Goal: Find contact information: Obtain details needed to contact an individual or organization

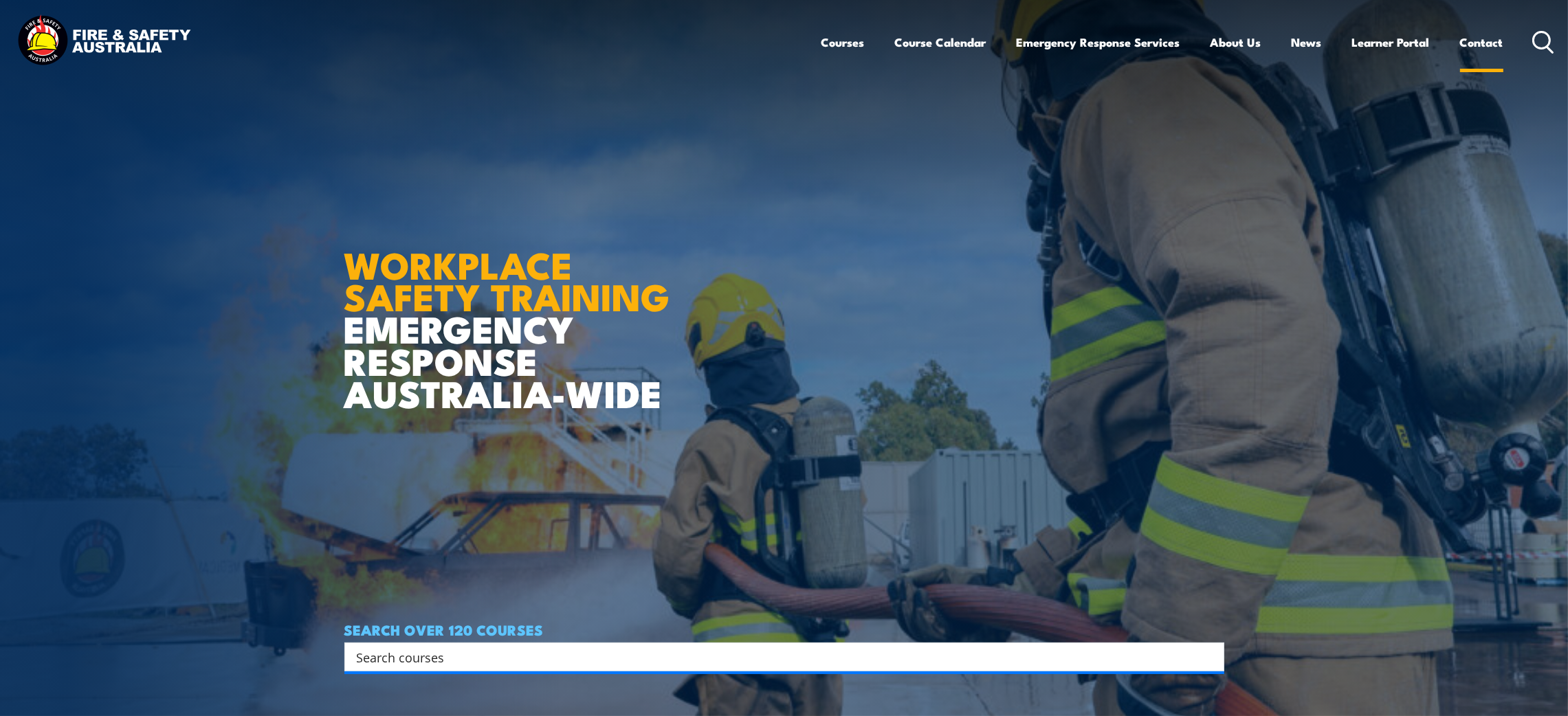
click at [1462, 47] on link "Contact" at bounding box center [1482, 42] width 43 height 37
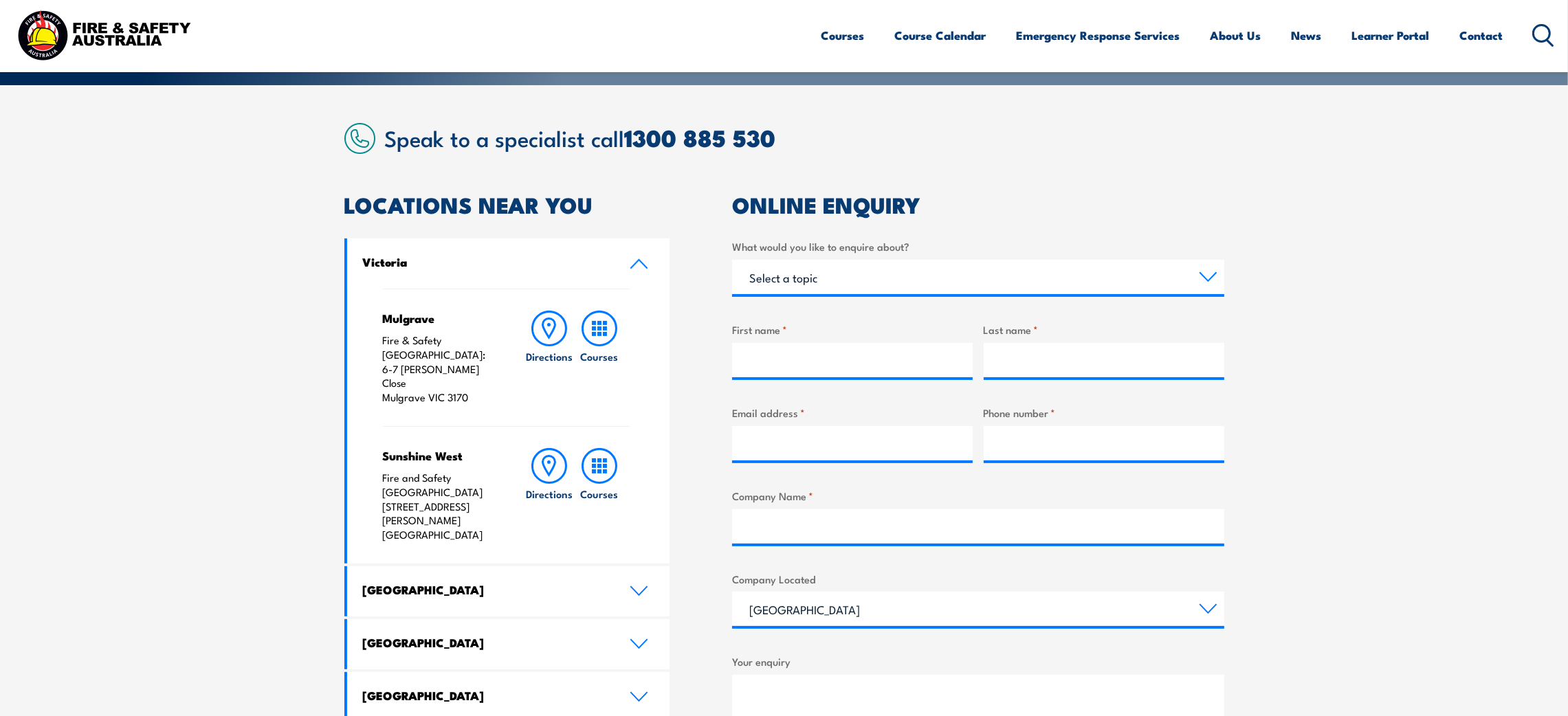
drag, startPoint x: 382, startPoint y: 317, endPoint x: 475, endPoint y: 364, distance: 104.2
click at [475, 364] on div "Mulgrave Fire & Safety Australia: 6-7 Hartnett Close Mulgrave VIC 3170" at bounding box center [440, 357] width 115 height 94
click at [389, 343] on p "Fire & Safety Australia: 6-7 Hartnett Close Mulgrave VIC 3170" at bounding box center [440, 369] width 115 height 72
click at [381, 323] on div "Mulgrave Fire & Safety Australia: 6-7 Hartnett Close Mulgrave VIC 3170 Directio…" at bounding box center [509, 426] width 323 height 275
drag, startPoint x: 398, startPoint y: 319, endPoint x: 461, endPoint y: 357, distance: 73.6
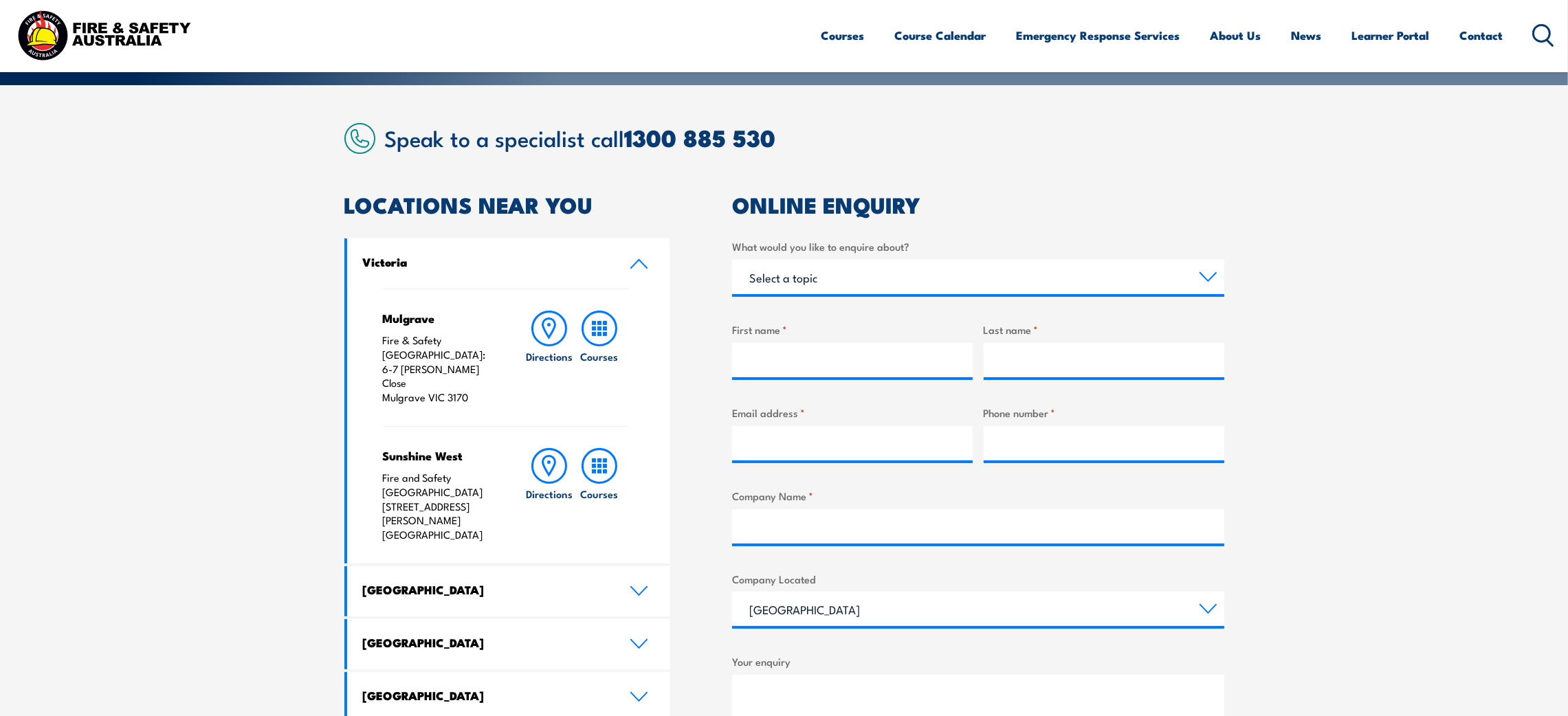
click at [468, 364] on div "Mulgrave Fire & Safety Australia: 6-7 Hartnett Close Mulgrave VIC 3170" at bounding box center [440, 357] width 115 height 94
copy div "Mulgrave Fire & Safety Australia: 6-7 Hartnett Close Mulgrave VIC 3170"
drag, startPoint x: 382, startPoint y: 422, endPoint x: 493, endPoint y: 478, distance: 124.3
click at [493, 478] on div "Sunshine West Fire and Safety Australia 125 Fairbairn Road Sunshine West VIC 30…" at bounding box center [440, 495] width 115 height 94
copy div "Sunshine West Fire and Safety Australia 125 Fairbairn Road Sunshine West VIC 30…"
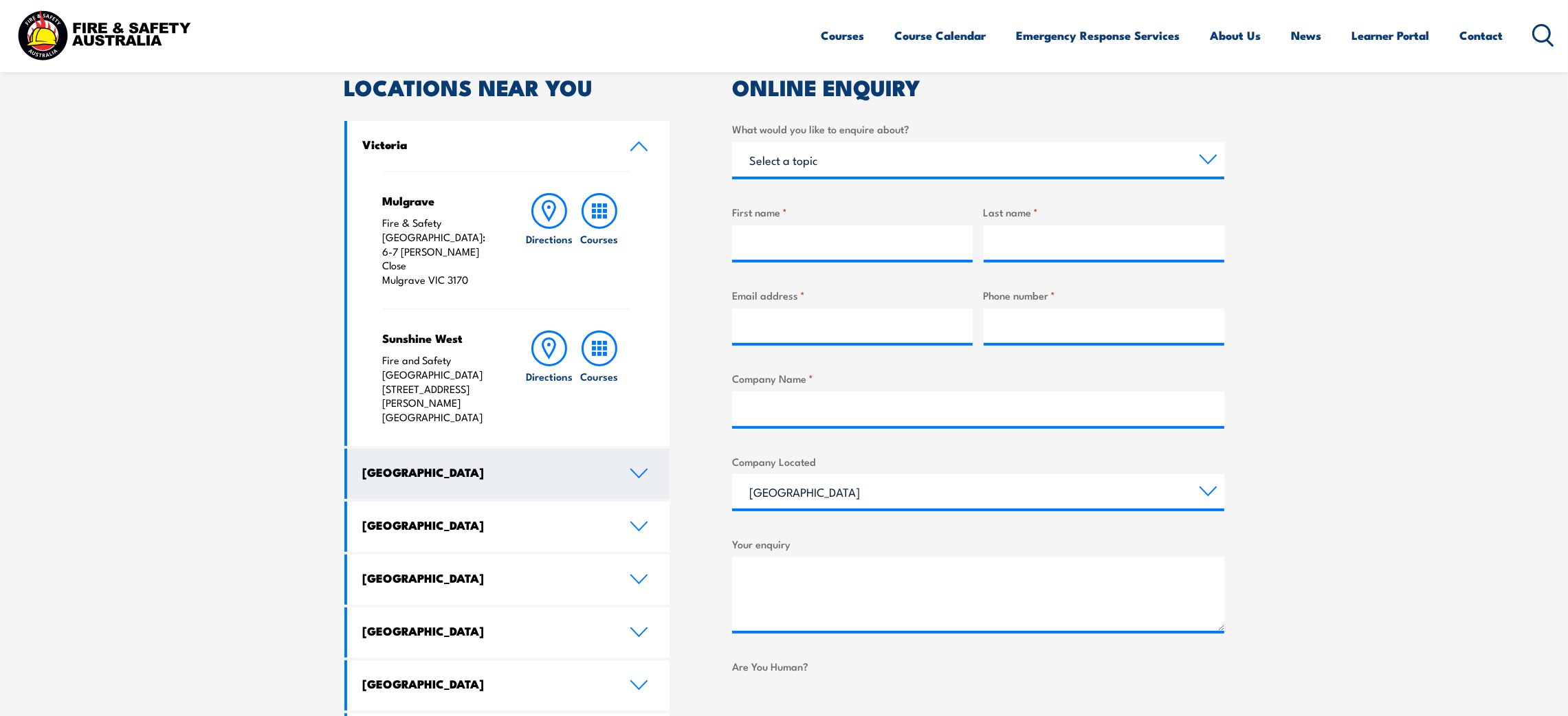
scroll to position [514, 0]
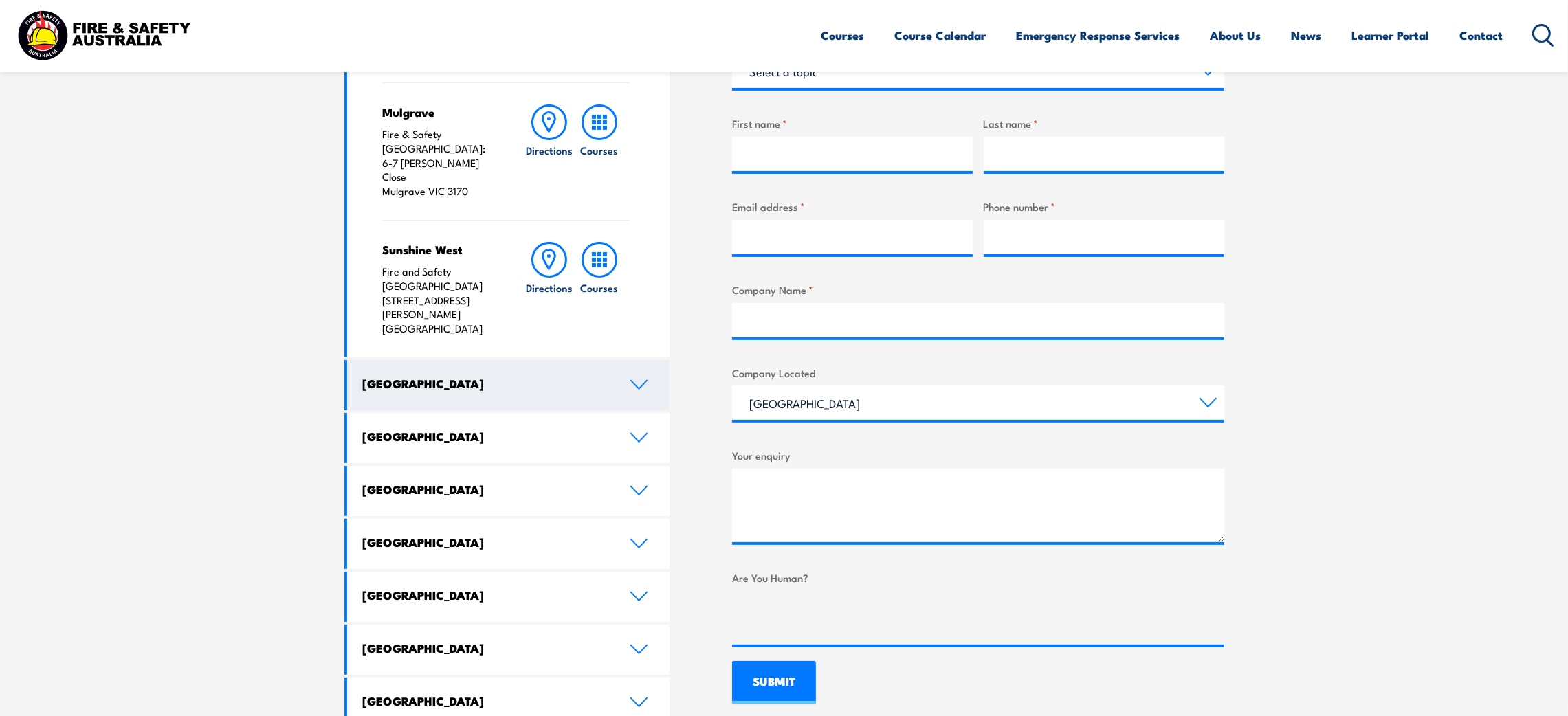
click at [407, 376] on h4 "[GEOGRAPHIC_DATA]" at bounding box center [486, 383] width 246 height 15
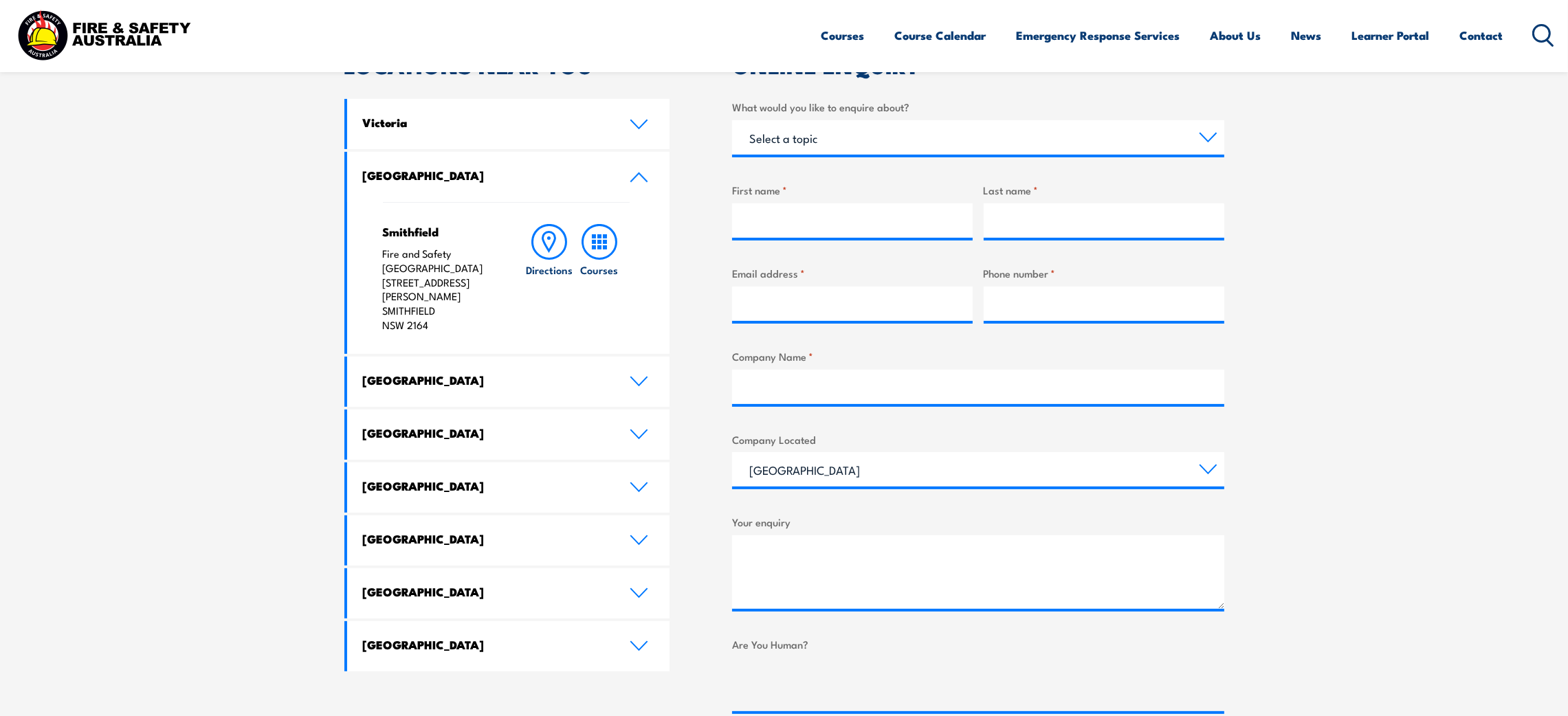
scroll to position [412, 0]
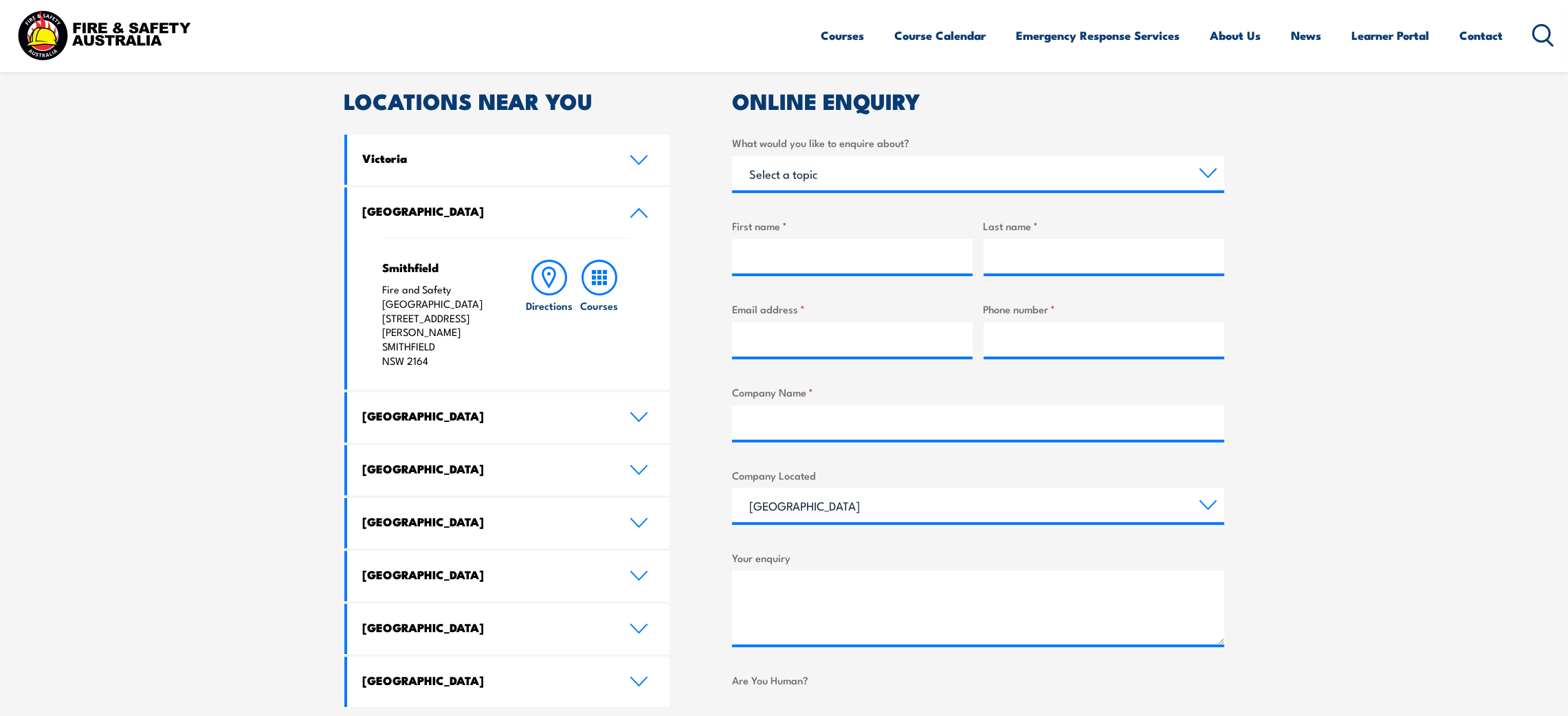
drag, startPoint x: 379, startPoint y: 267, endPoint x: 439, endPoint y: 346, distance: 99.2
click at [439, 346] on div "Smithfield Fire and Safety Australia Unit 1, 747 The Horsley Drive SMITHFIELD N…" at bounding box center [509, 313] width 323 height 152
copy div "Smithfield Fire and Safety Australia Unit 1, 747 The Horsley Drive SMITHFIELD N…"
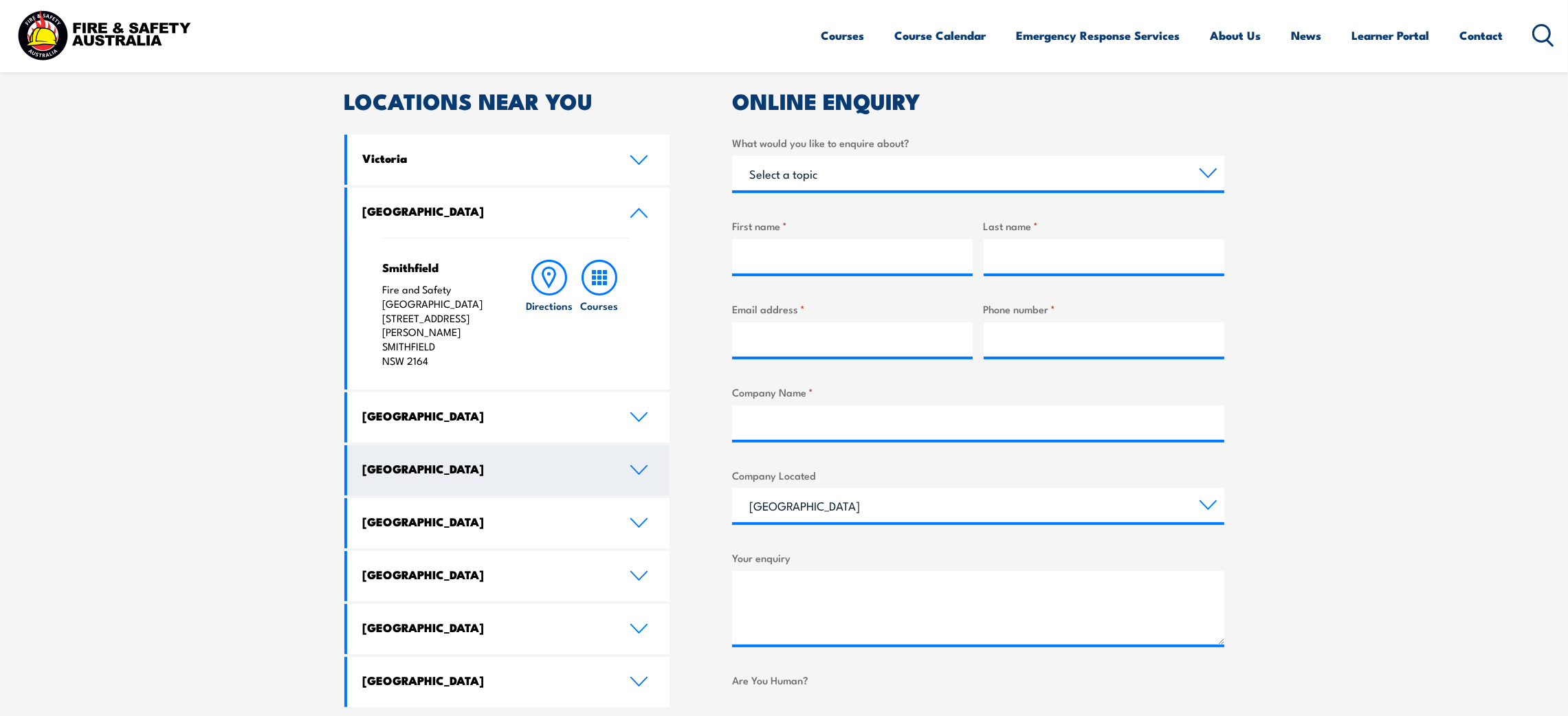
click at [642, 465] on icon at bounding box center [638, 470] width 18 height 11
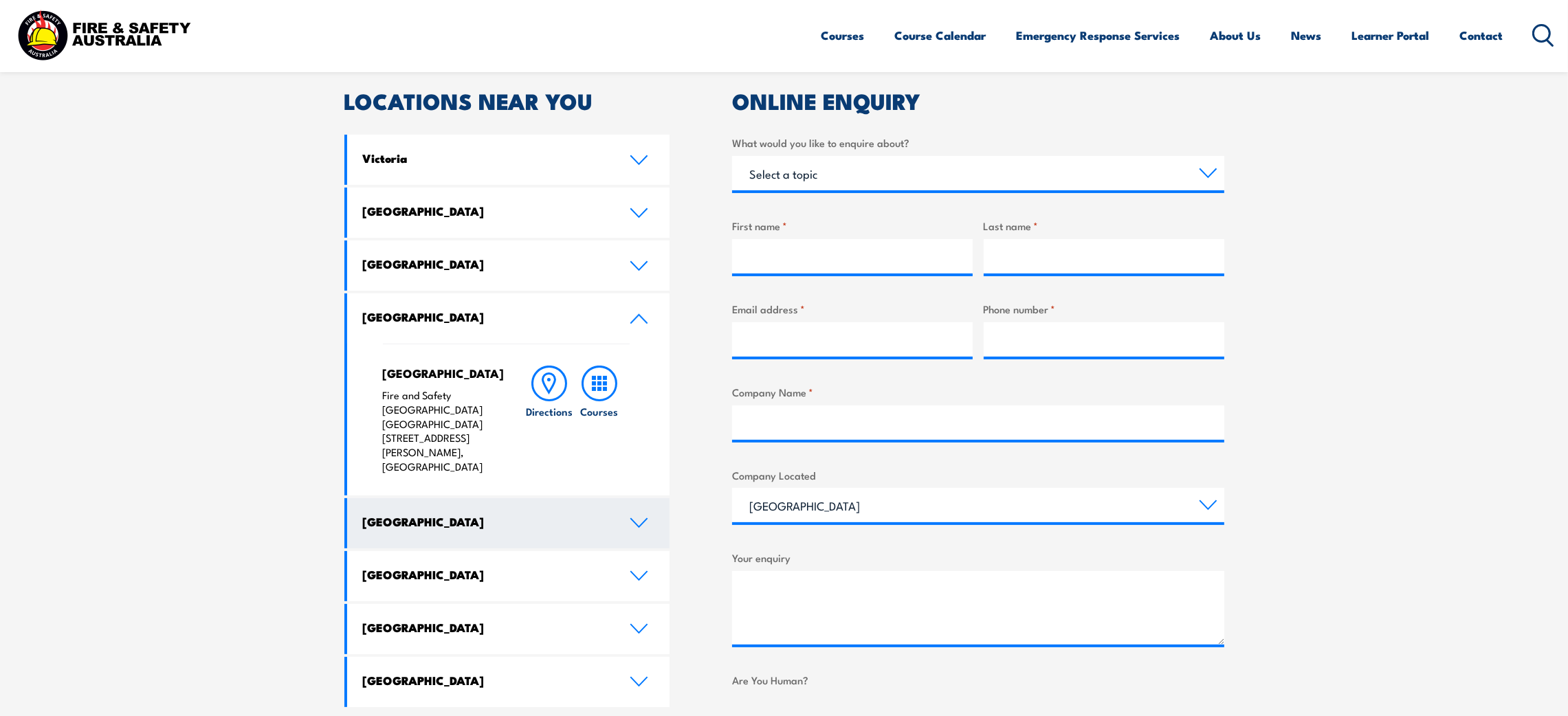
click at [634, 517] on icon at bounding box center [638, 522] width 18 height 11
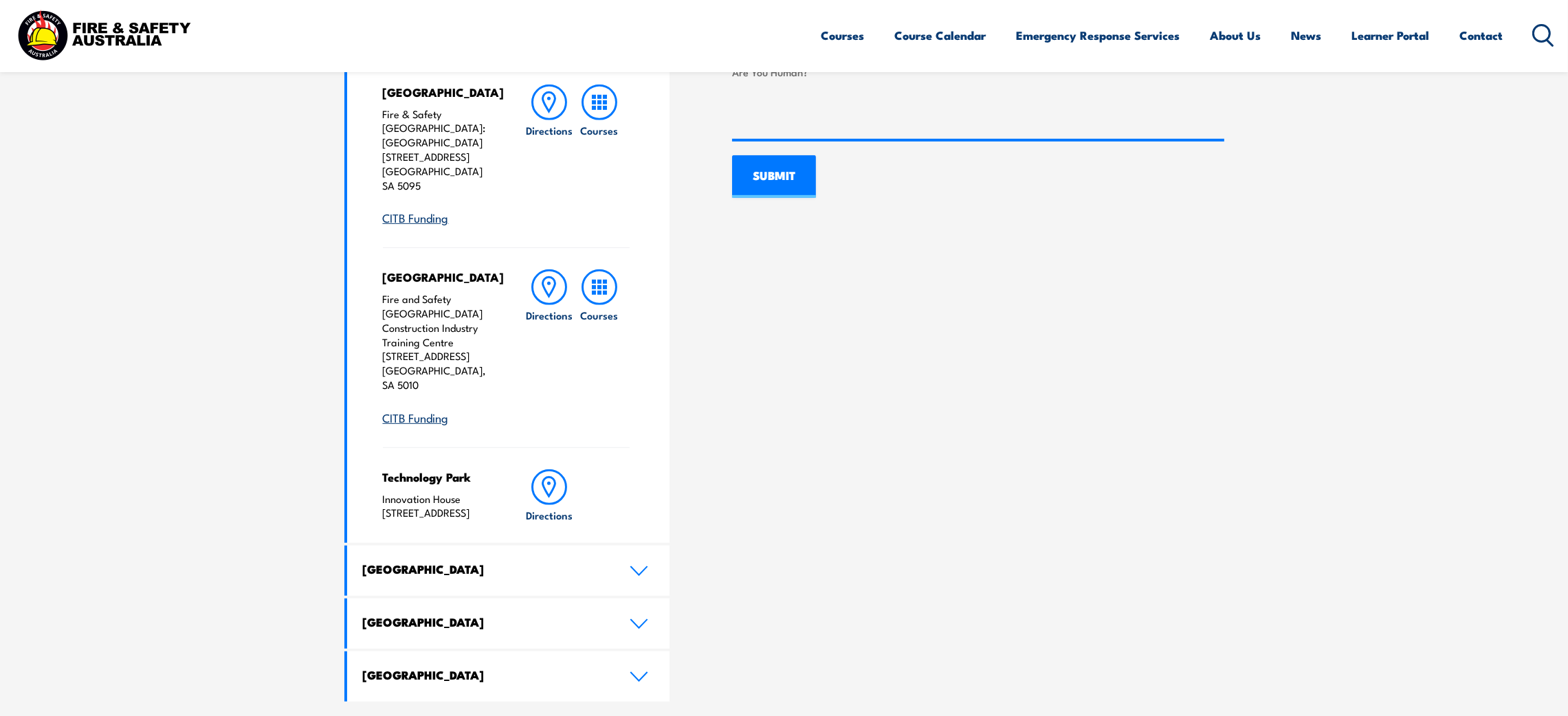
scroll to position [1030, 0]
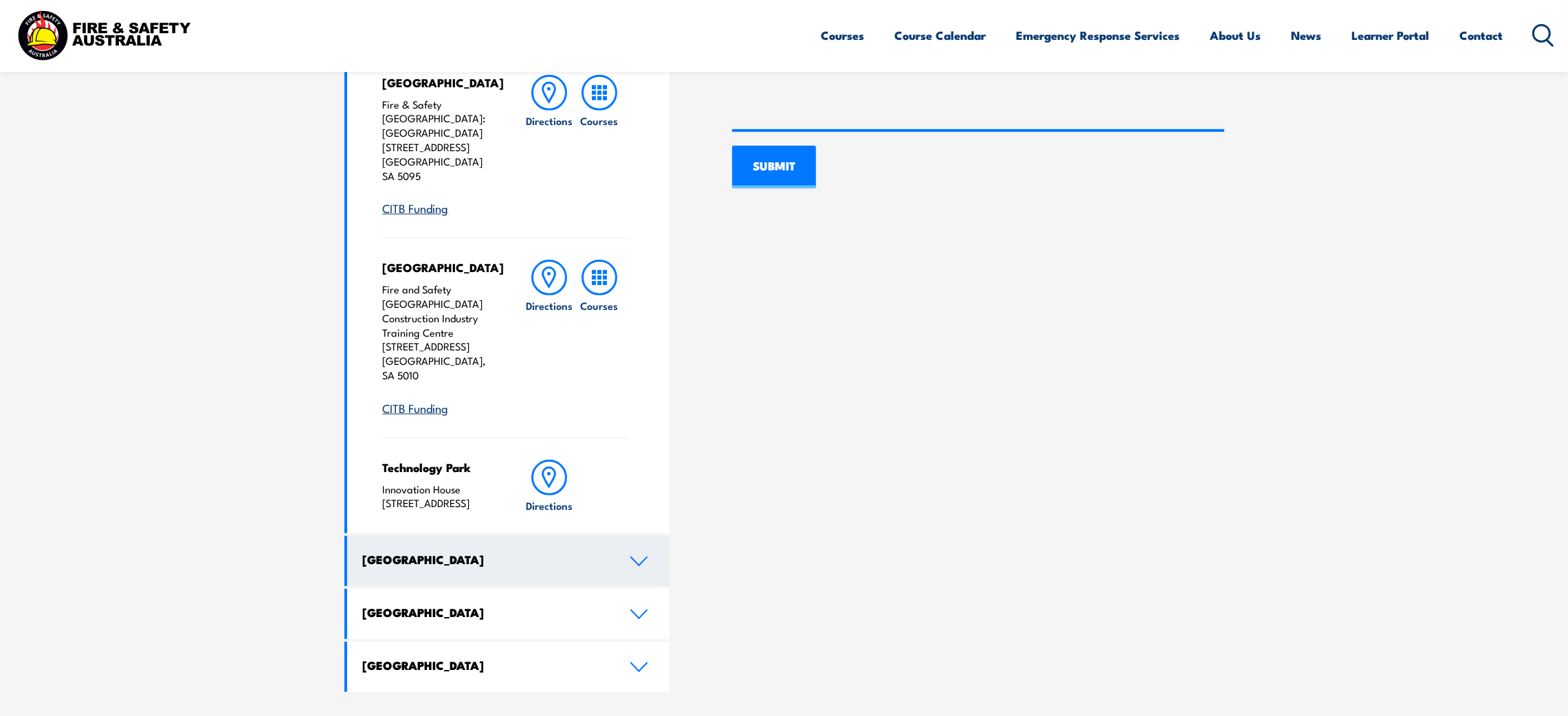
click at [639, 556] on icon at bounding box center [638, 561] width 18 height 11
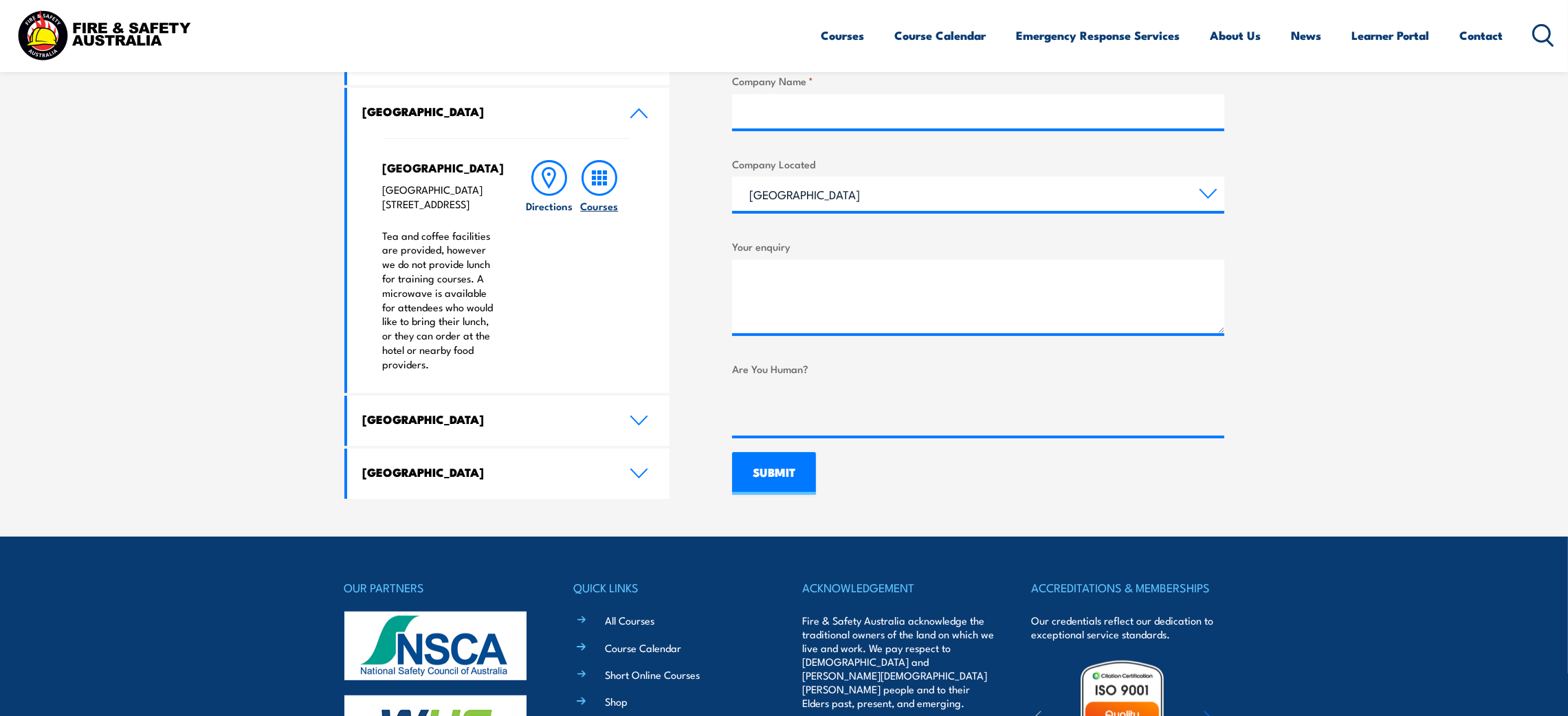
scroll to position [597, 0]
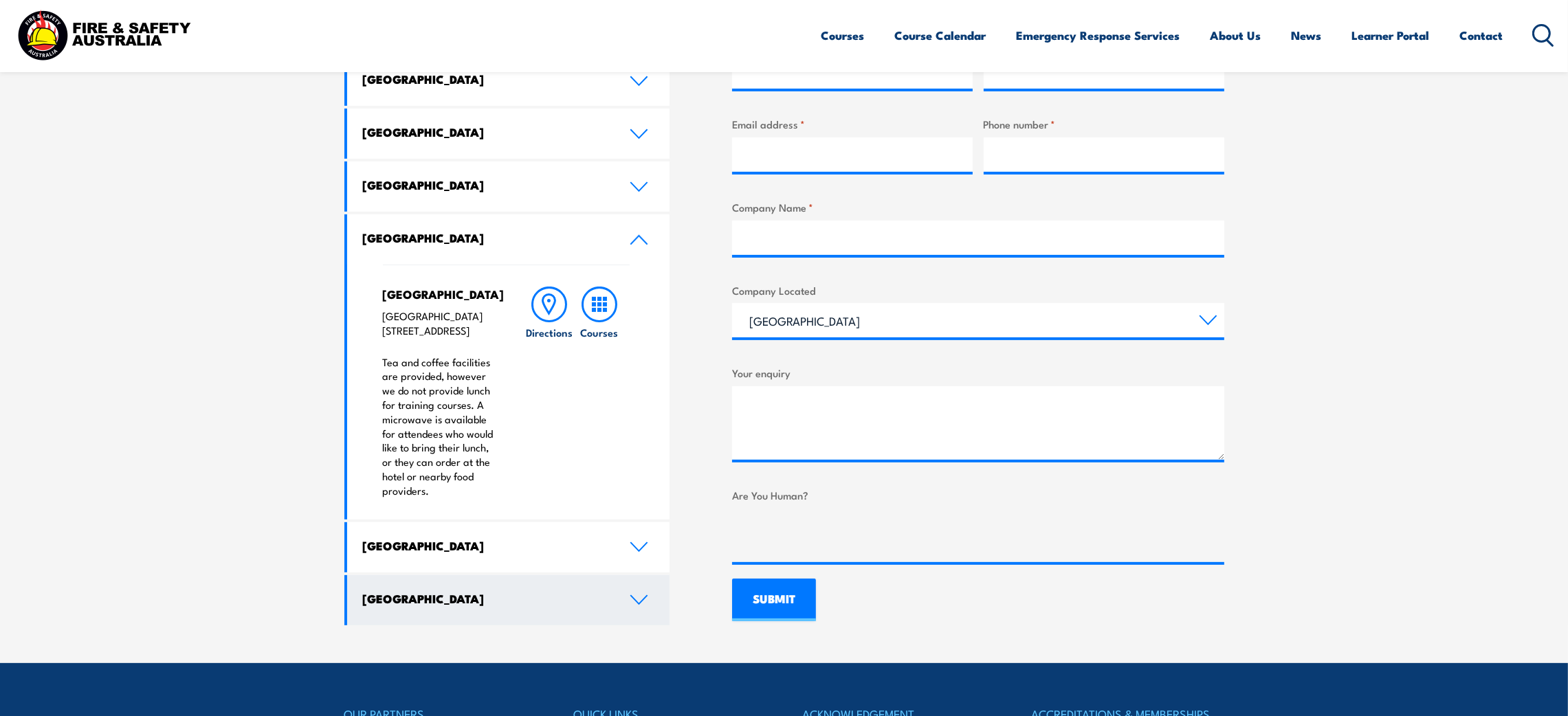
click at [640, 604] on icon at bounding box center [639, 599] width 16 height 8
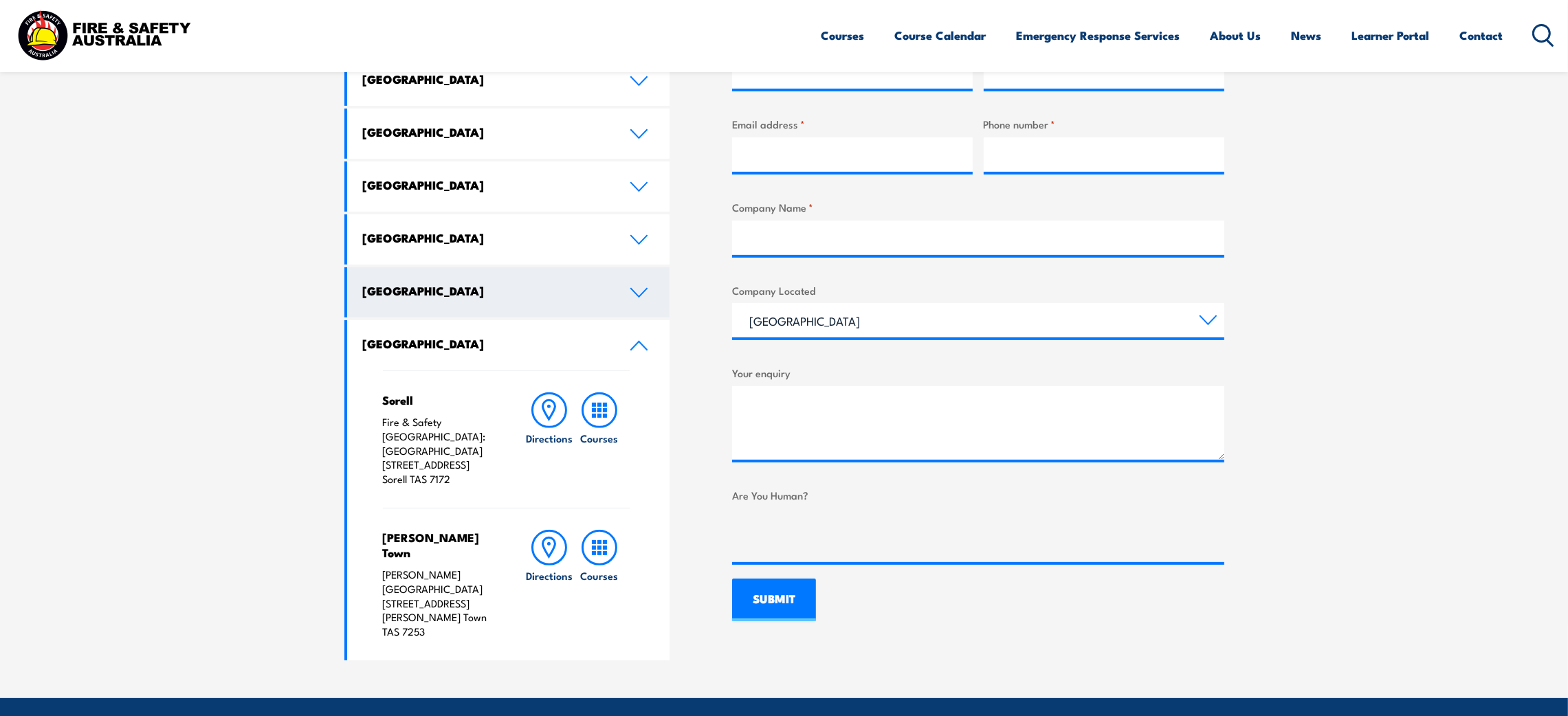
click at [643, 300] on link "[GEOGRAPHIC_DATA]" at bounding box center [509, 292] width 323 height 50
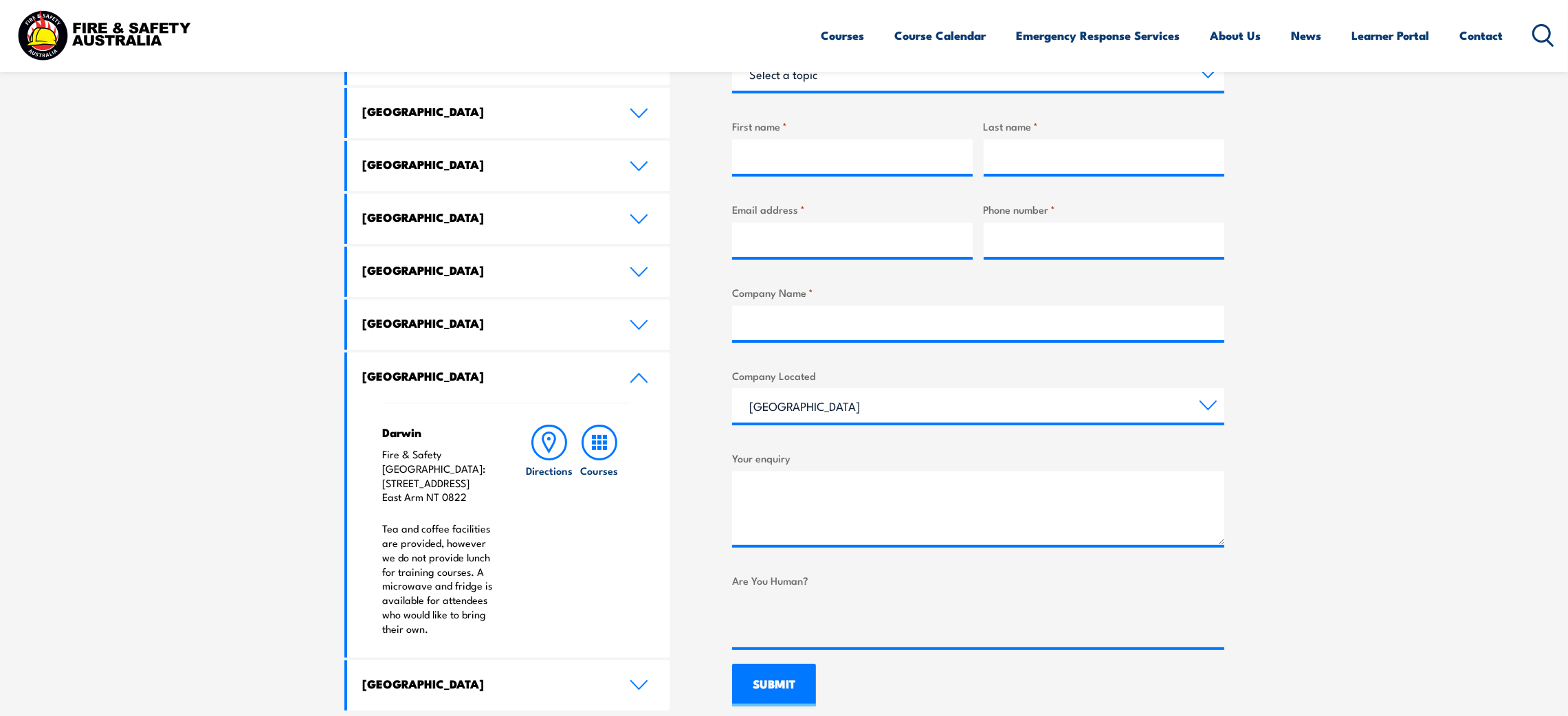
scroll to position [392, 0]
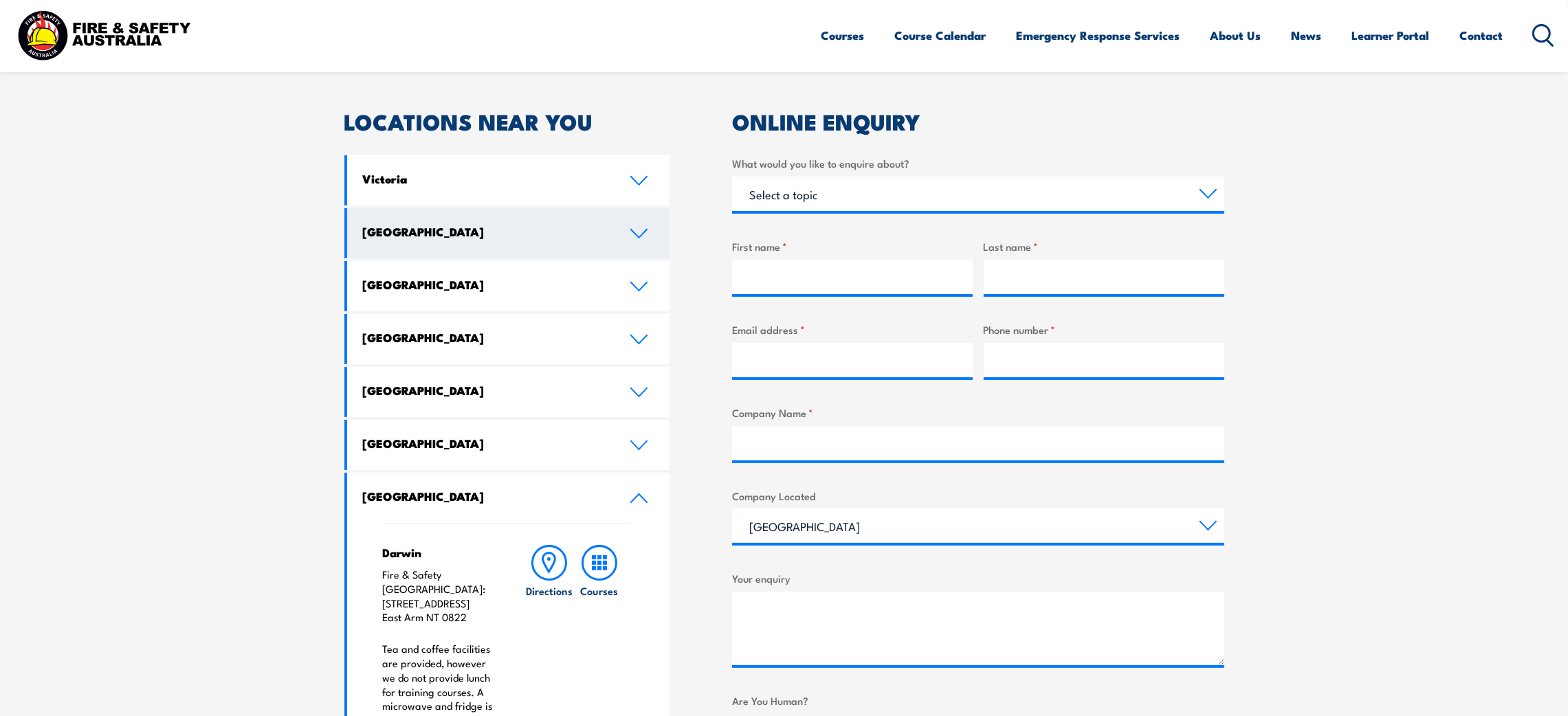
click at [641, 232] on icon at bounding box center [638, 233] width 18 height 11
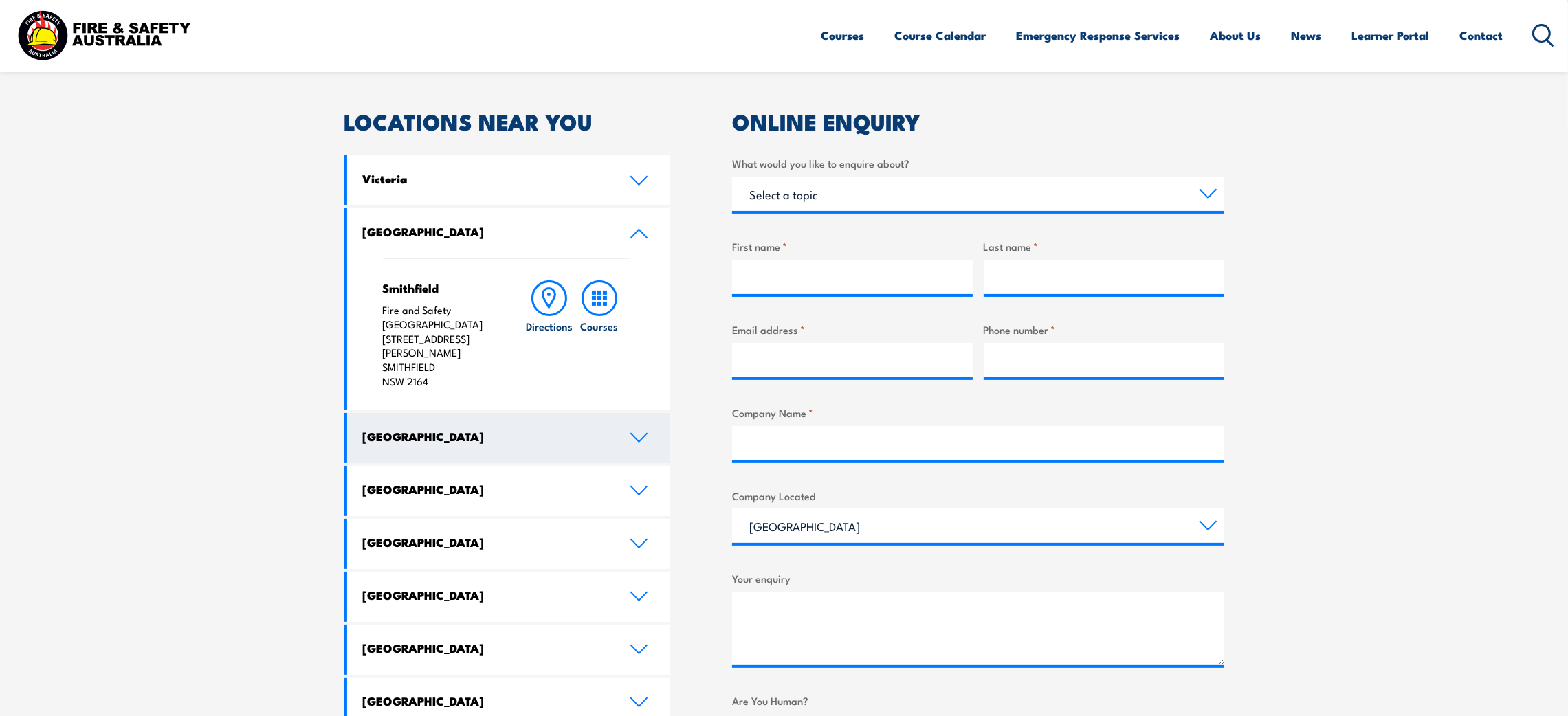
click at [636, 433] on icon at bounding box center [639, 437] width 16 height 8
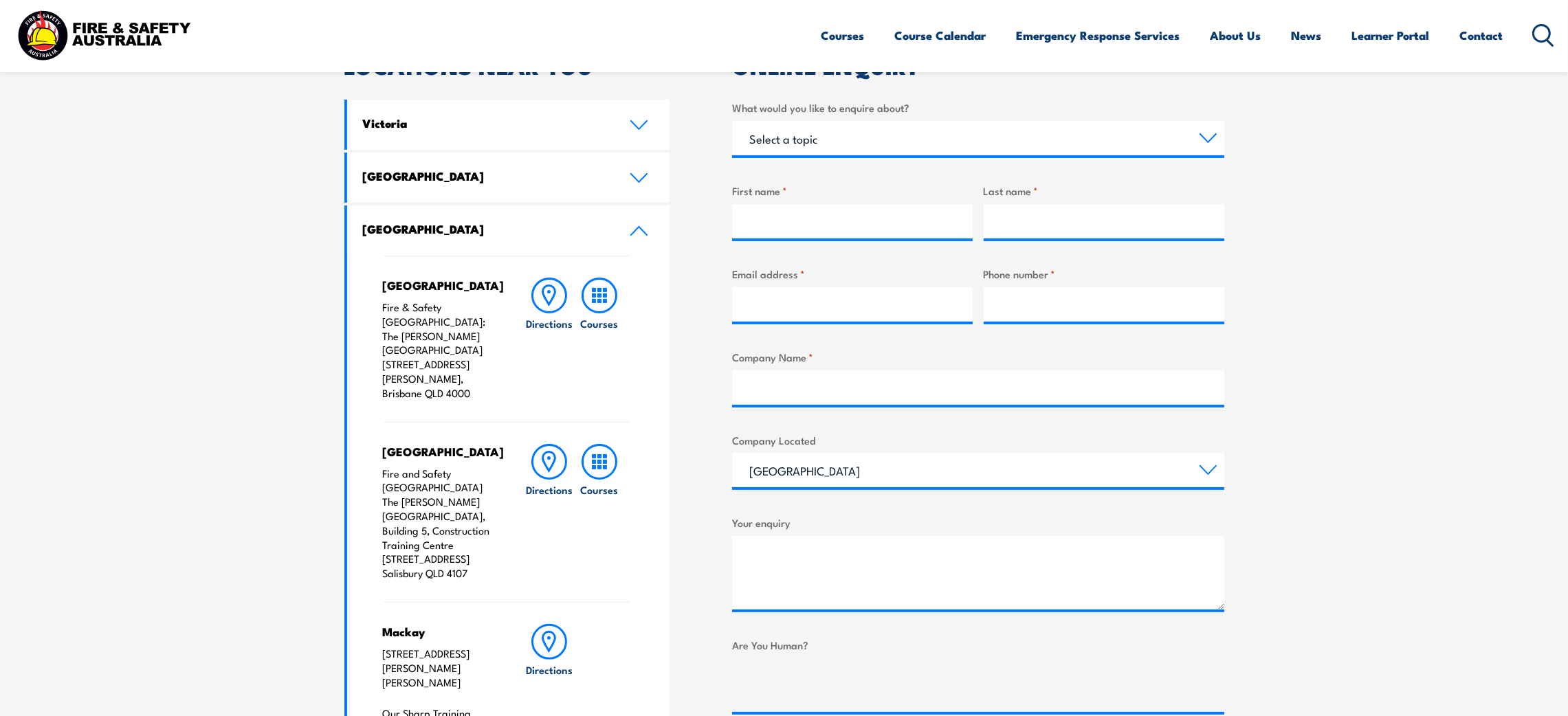
scroll to position [494, 0]
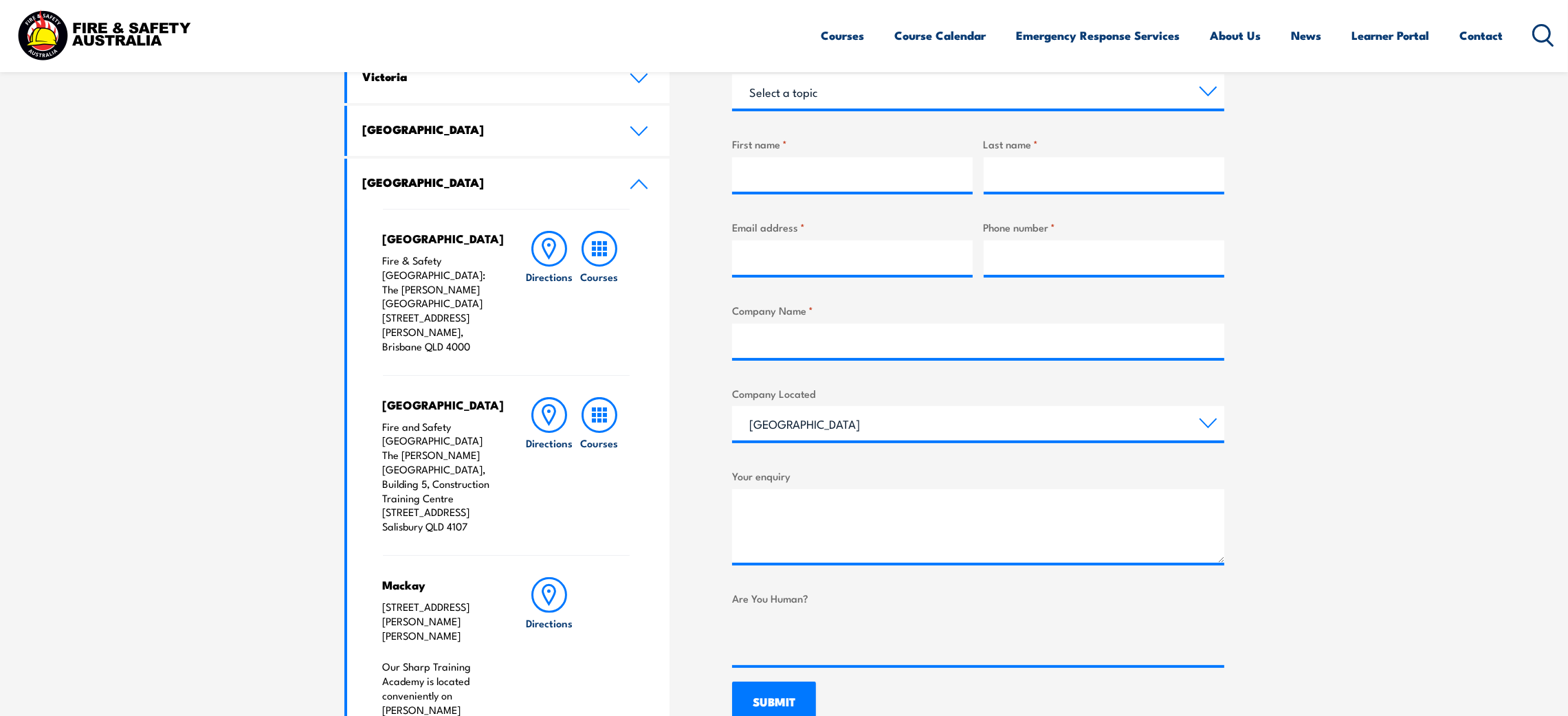
drag, startPoint x: 473, startPoint y: 499, endPoint x: 382, endPoint y: 381, distance: 149.0
click at [383, 397] on div "Salisbury Fire and Safety Australia The Bob Marshman Building, Building 5, Cons…" at bounding box center [440, 465] width 115 height 137
copy div "Salisbury Fire and Safety Australia The Bob Marshman Building, Building 5, Cons…"
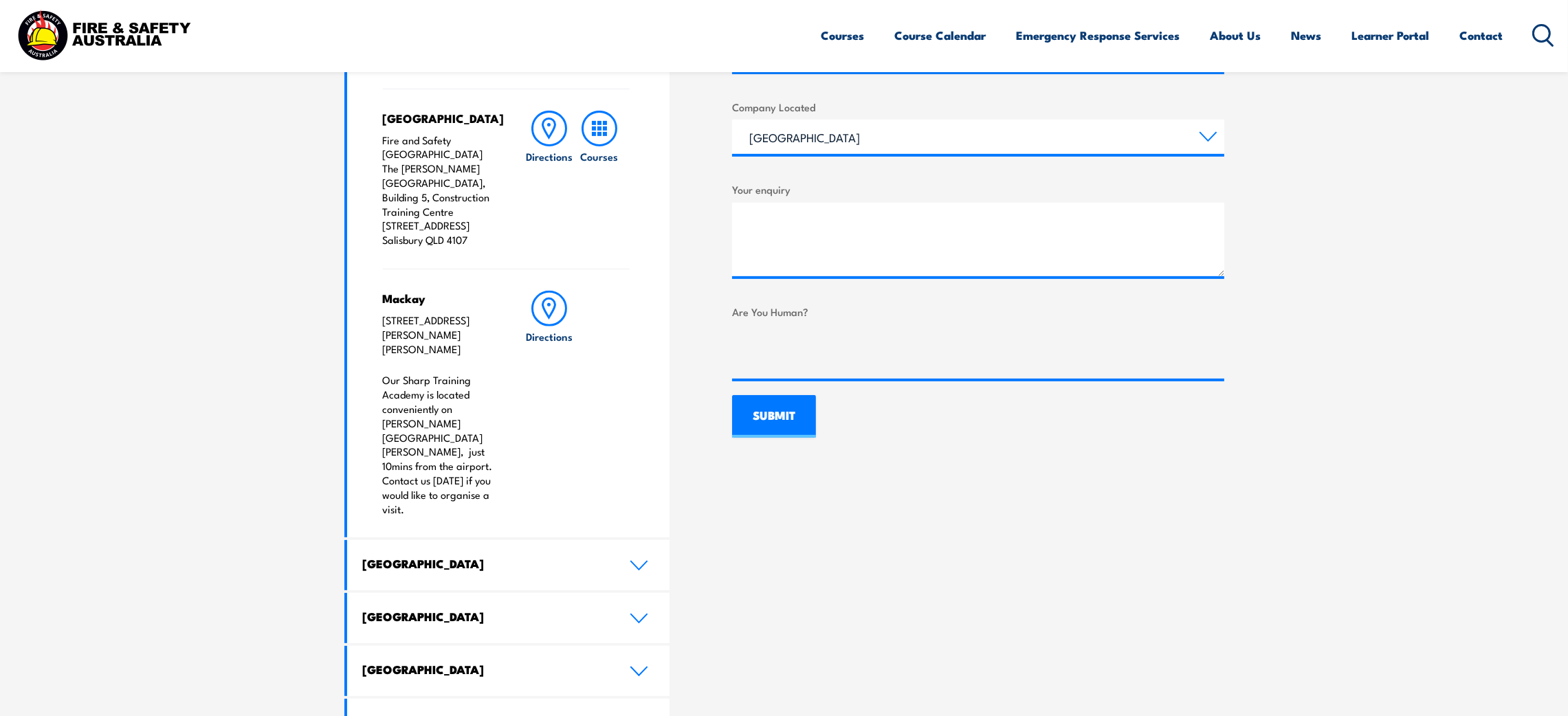
scroll to position [804, 0]
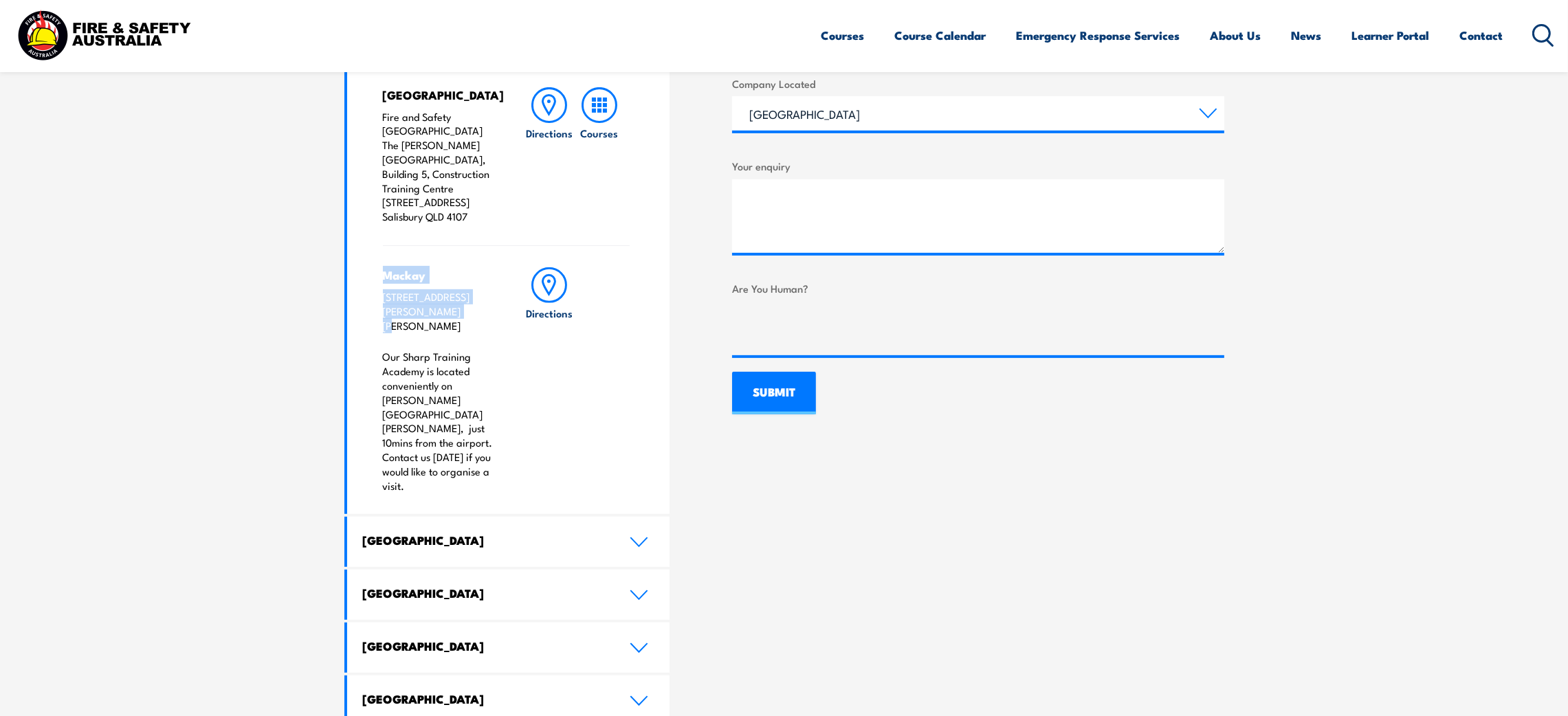
drag, startPoint x: 436, startPoint y: 281, endPoint x: 369, endPoint y: 251, distance: 73.4
click at [369, 251] on div "Brisbane City Fire & Safety Australia: The George Williams Hotel 317-325 George…" at bounding box center [509, 207] width 323 height 615
copy div "Mackay 42 E Gordon St, Mackay QLD 4740"
click at [647, 517] on link "[GEOGRAPHIC_DATA]" at bounding box center [509, 541] width 323 height 50
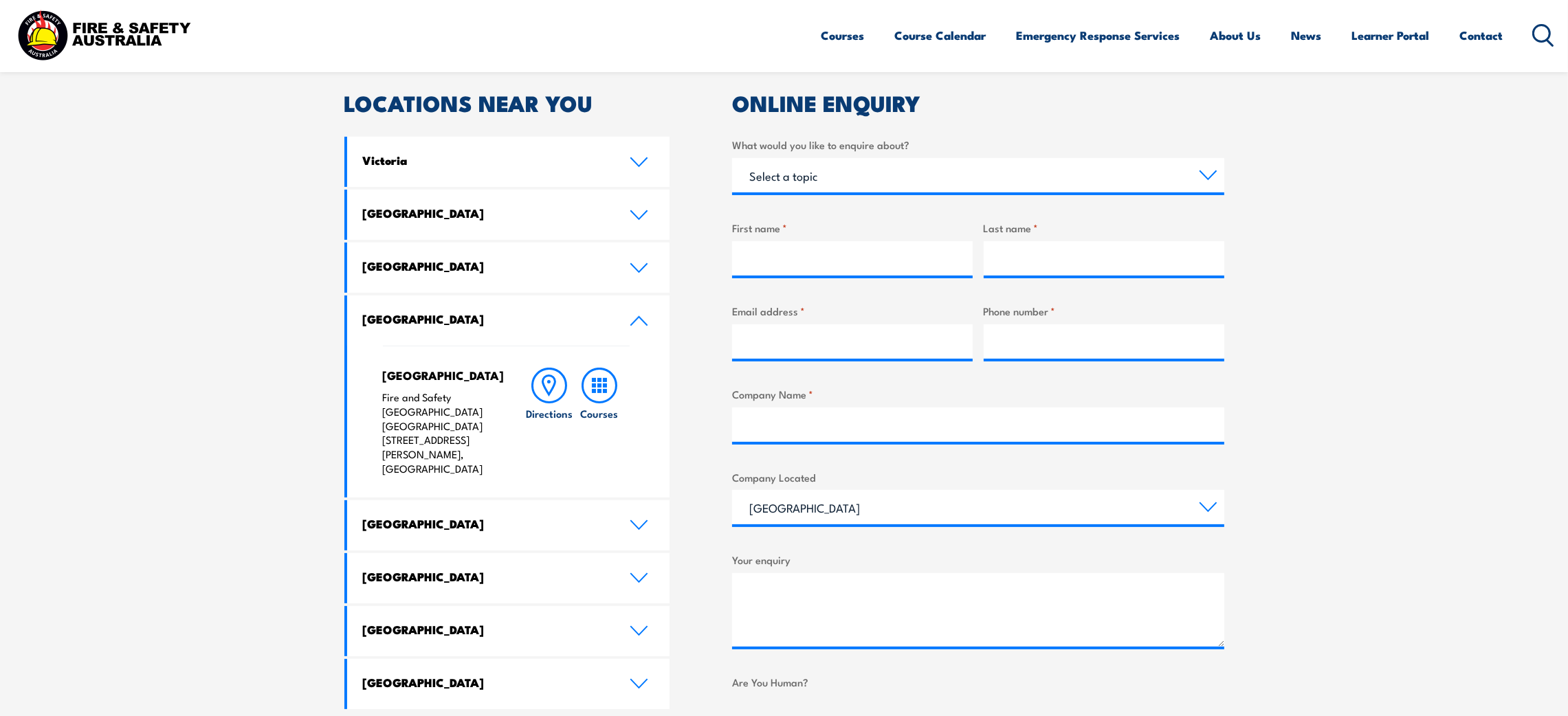
scroll to position [392, 0]
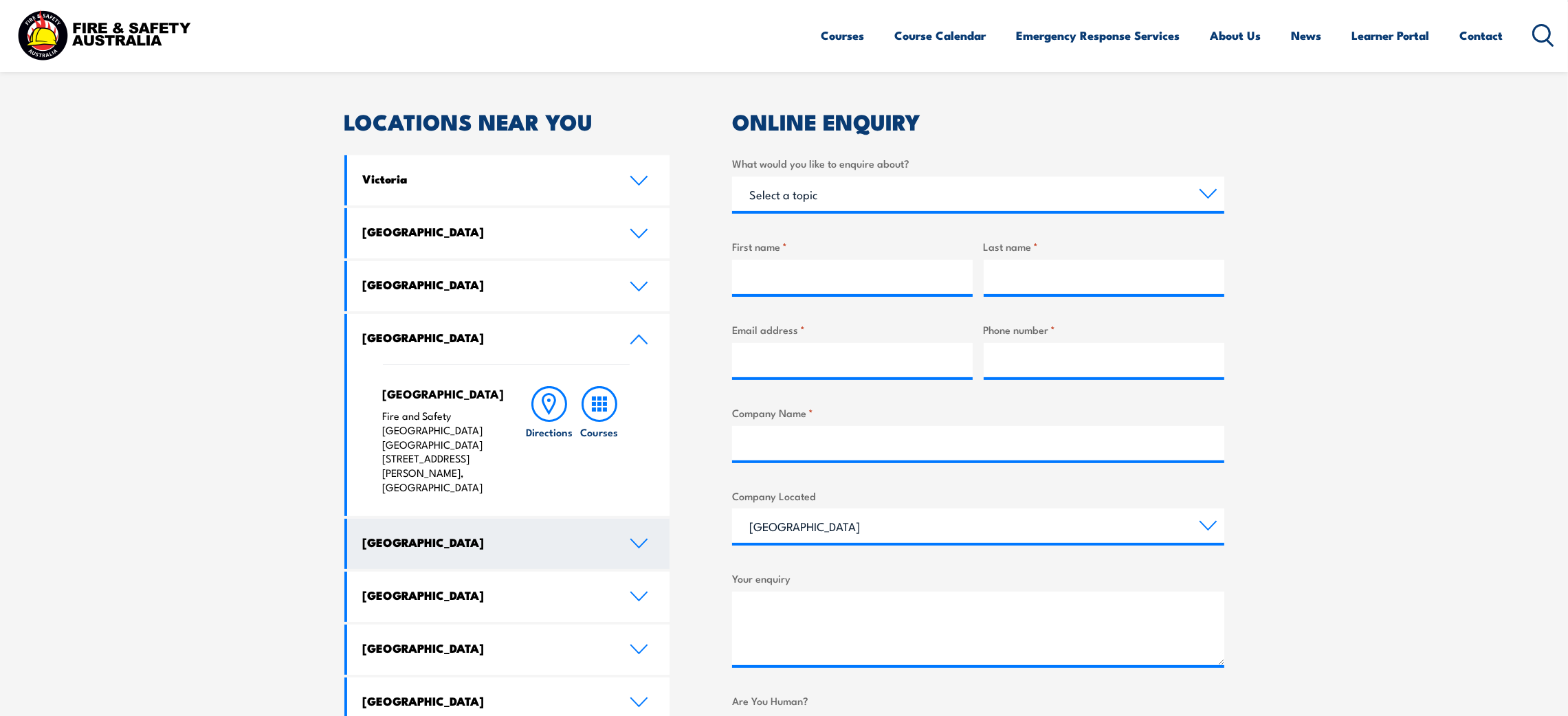
click at [646, 519] on link "[GEOGRAPHIC_DATA]" at bounding box center [509, 544] width 323 height 50
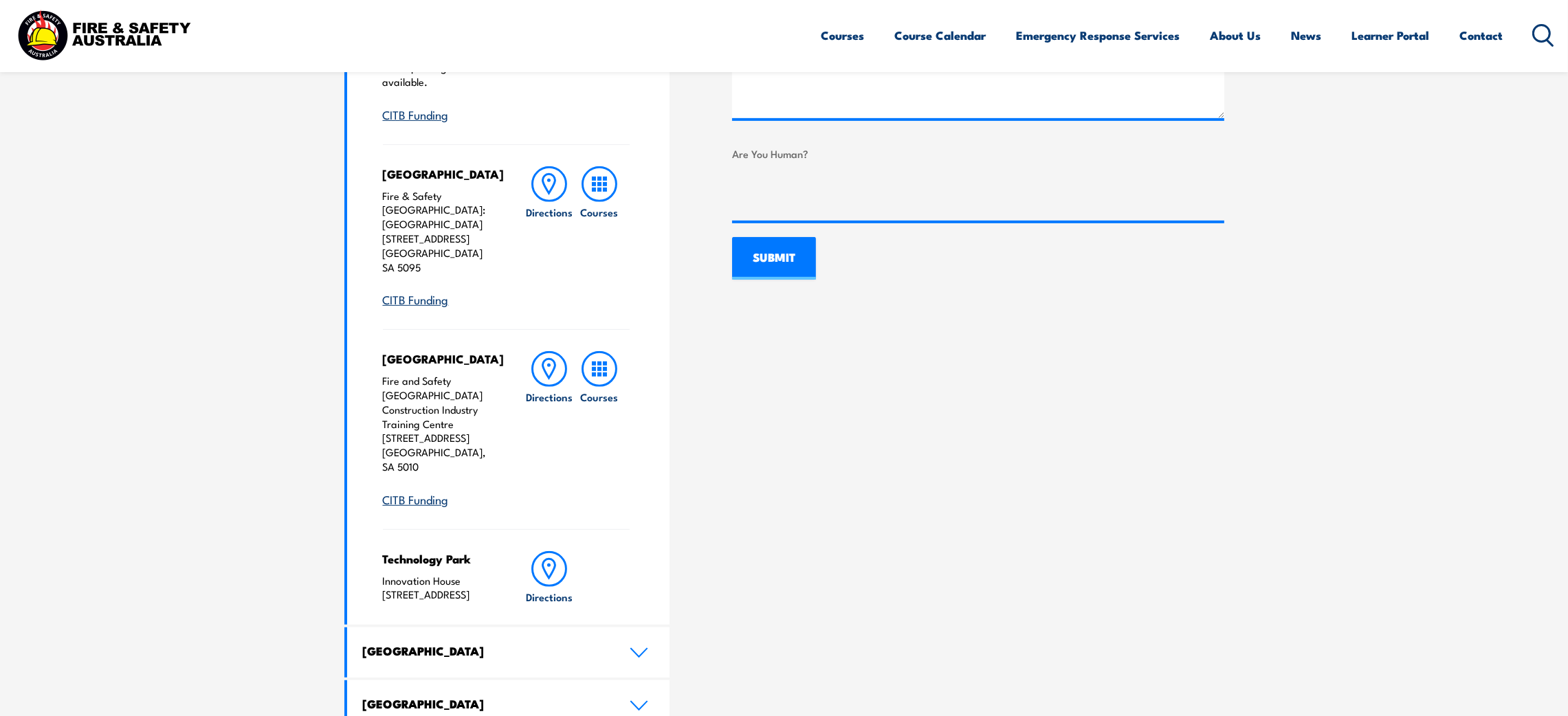
scroll to position [1113, 0]
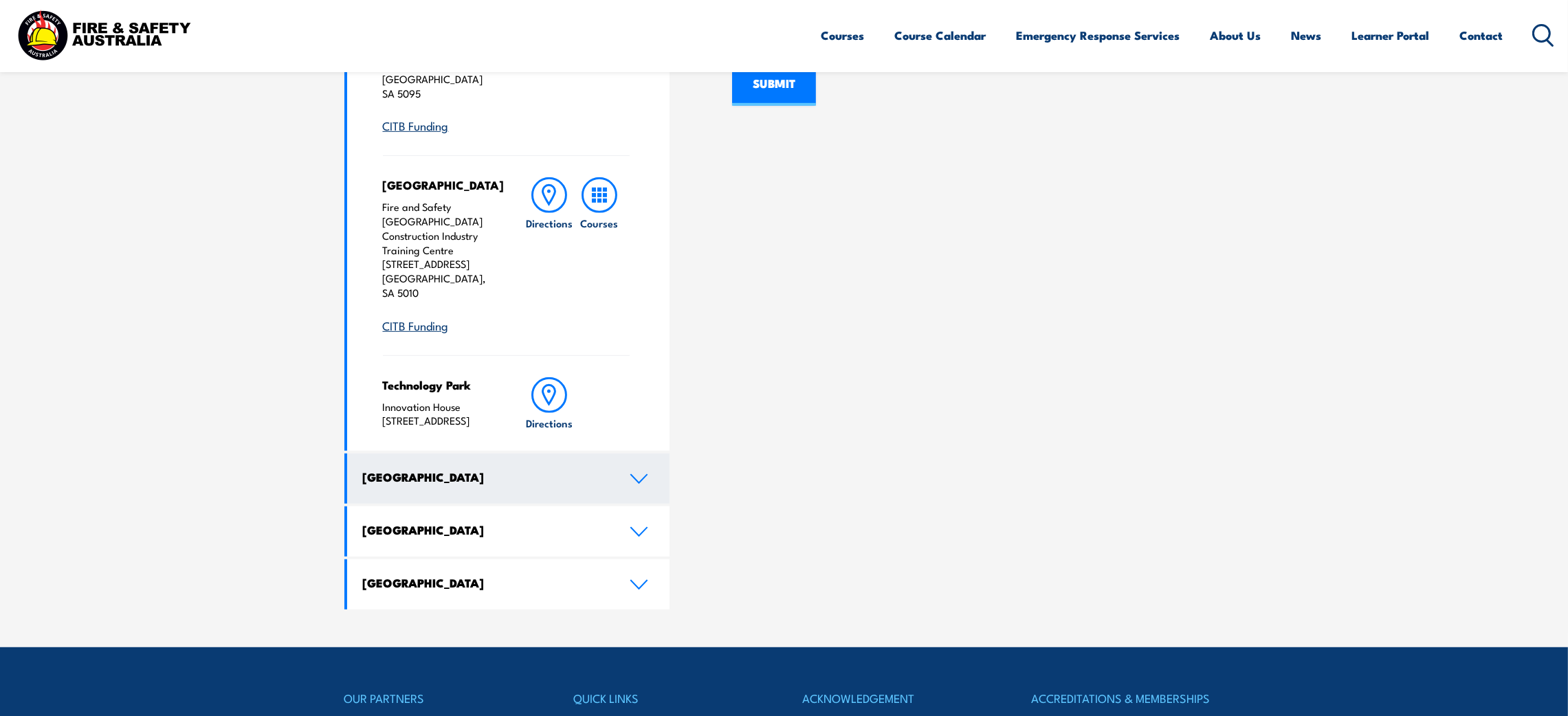
click at [642, 473] on icon at bounding box center [638, 479] width 18 height 11
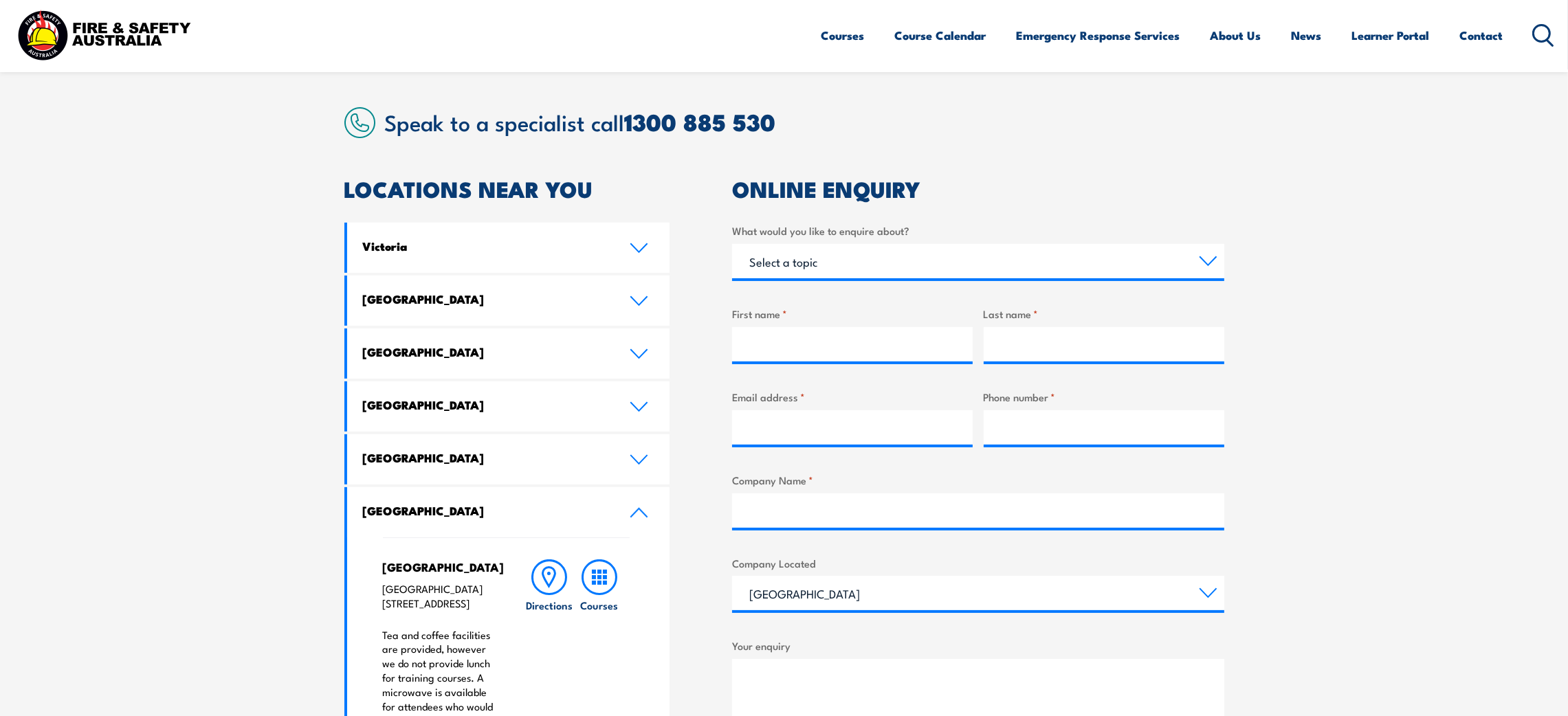
scroll to position [288, 0]
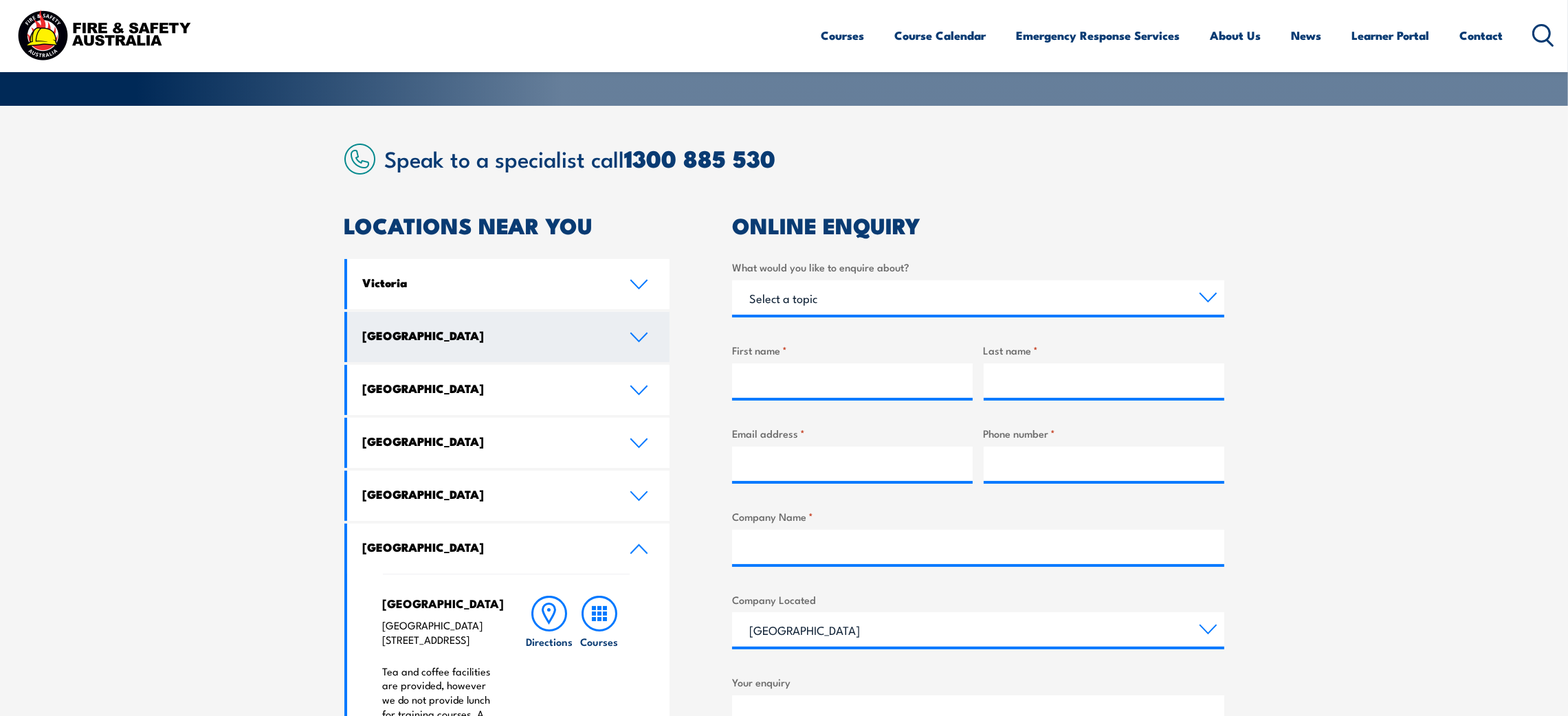
click at [642, 338] on icon at bounding box center [638, 337] width 18 height 11
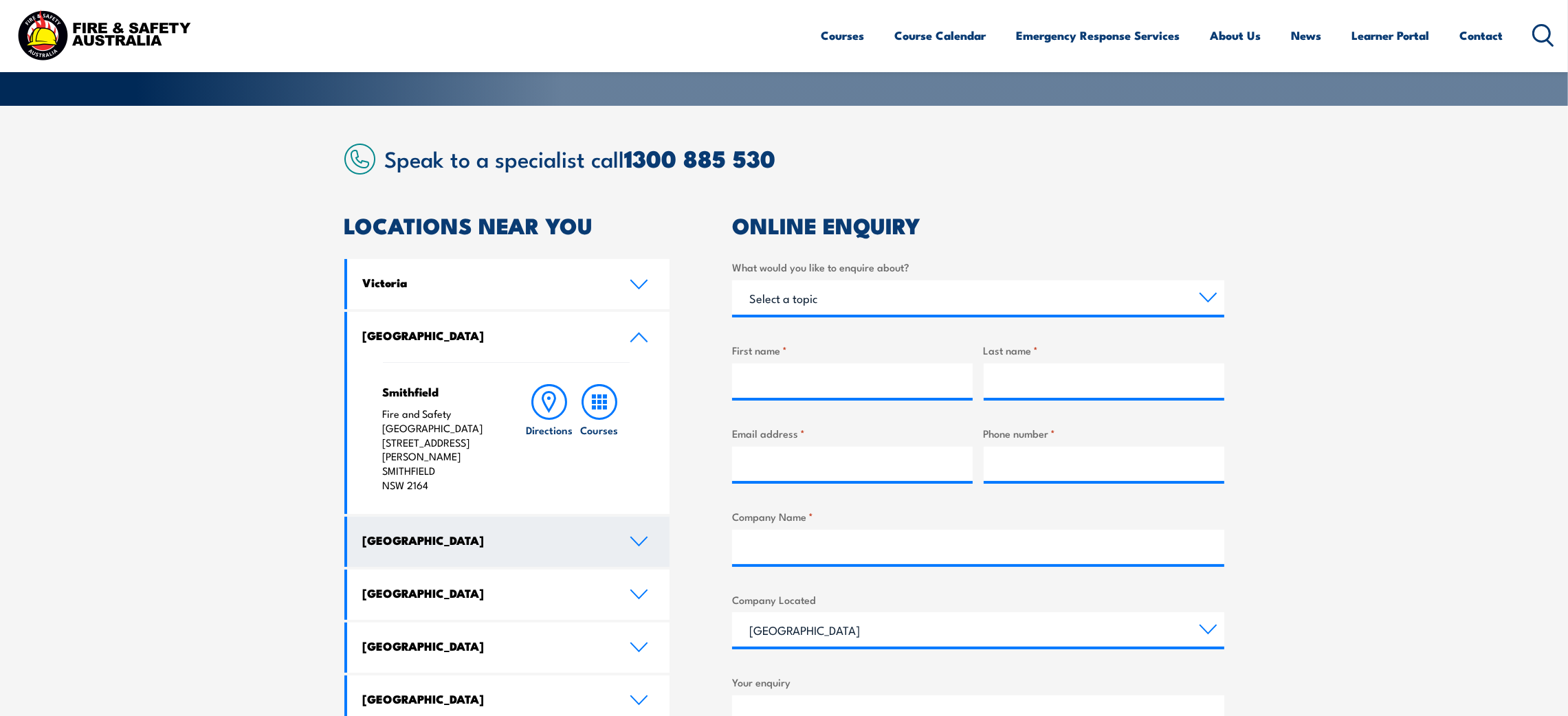
click at [639, 536] on icon at bounding box center [638, 541] width 18 height 11
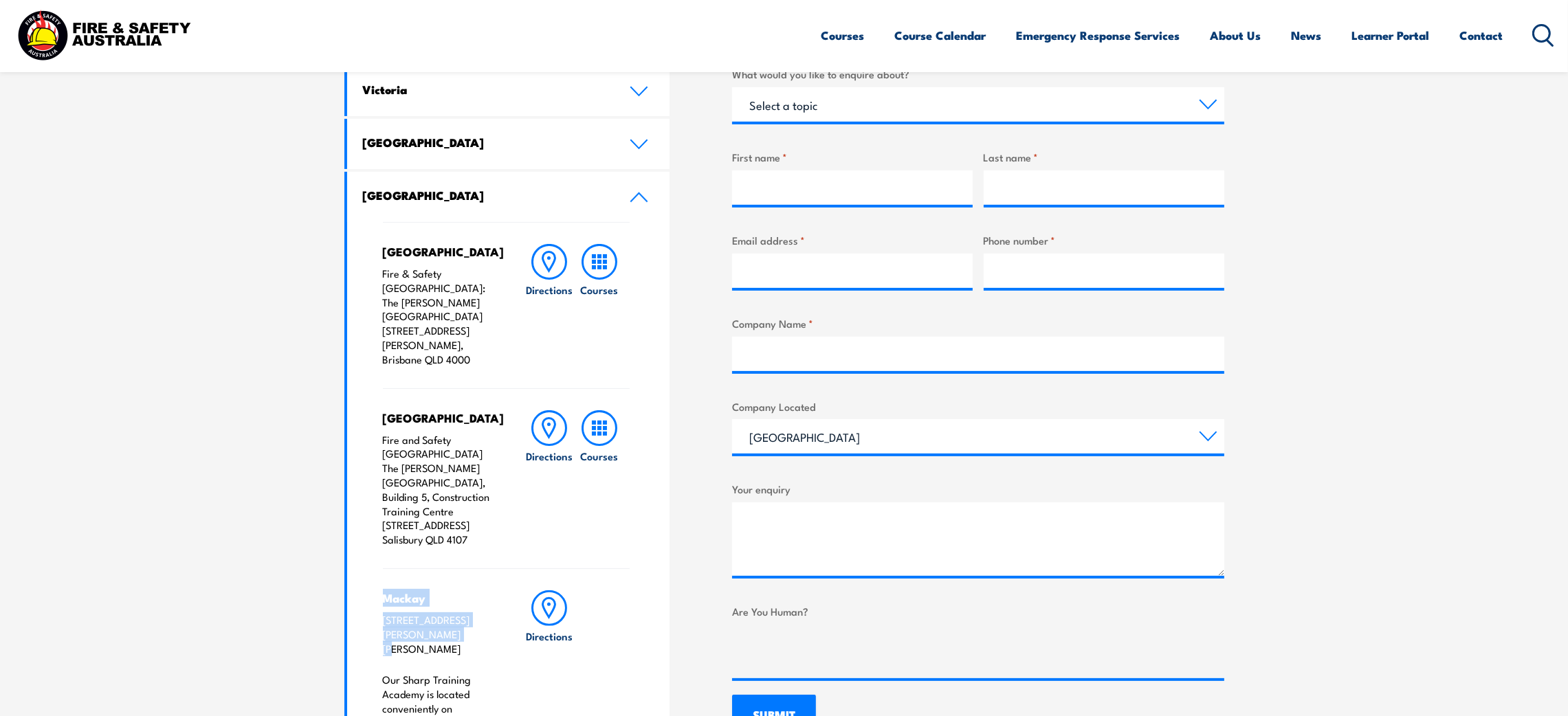
scroll to position [494, 0]
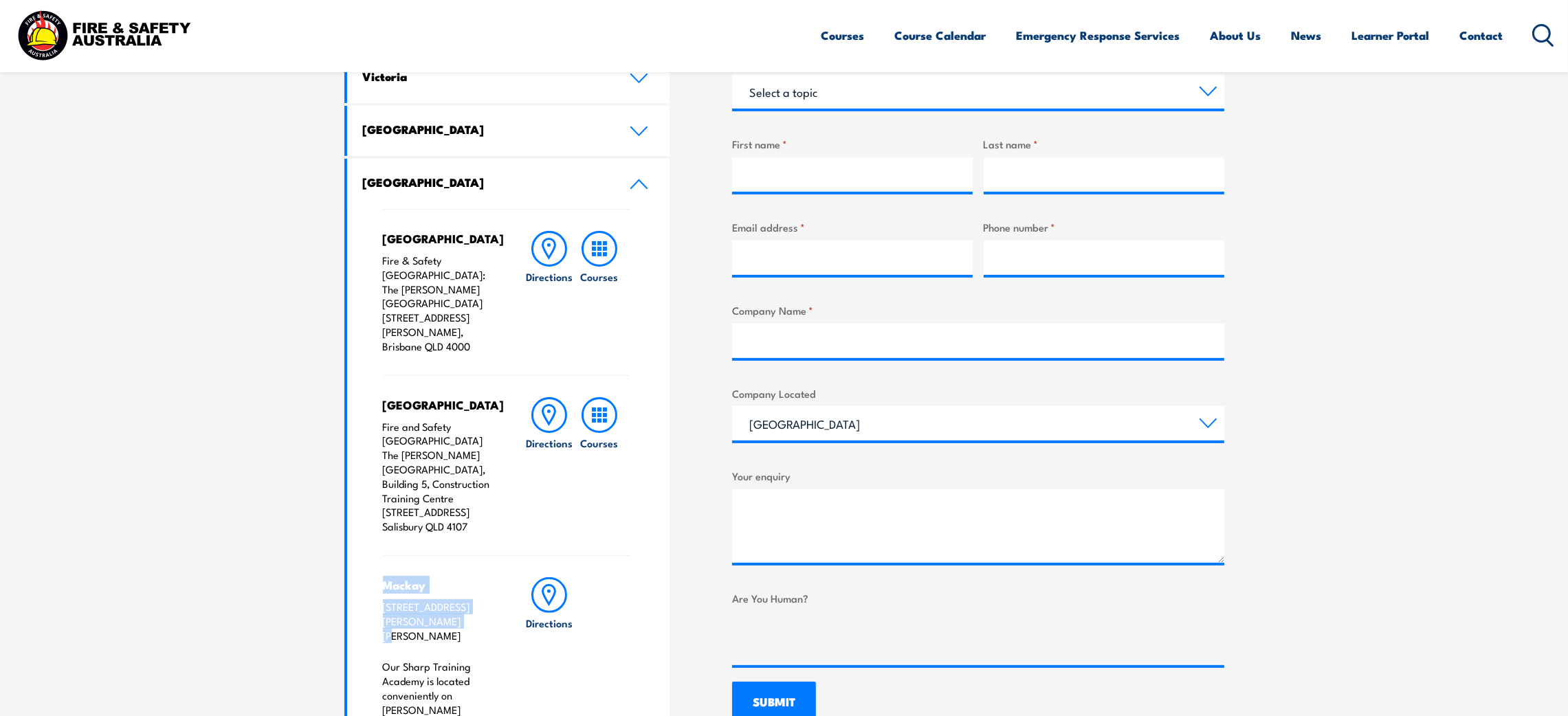
drag, startPoint x: 477, startPoint y: 321, endPoint x: 381, endPoint y: 264, distance: 111.6
click at [381, 264] on div "Brisbane City Fire & Safety Australia: The George Williams Hotel 317-325 George…" at bounding box center [509, 517] width 323 height 615
copy p "Fire & Safety Australia: The George Williams Hotel 317-325 George Street, Brisb…"
click at [380, 248] on div "Brisbane City Fire & Safety Australia: The George Williams Hotel 317-325 George…" at bounding box center [509, 517] width 323 height 615
drag, startPoint x: 386, startPoint y: 237, endPoint x: 399, endPoint y: 248, distance: 17.0
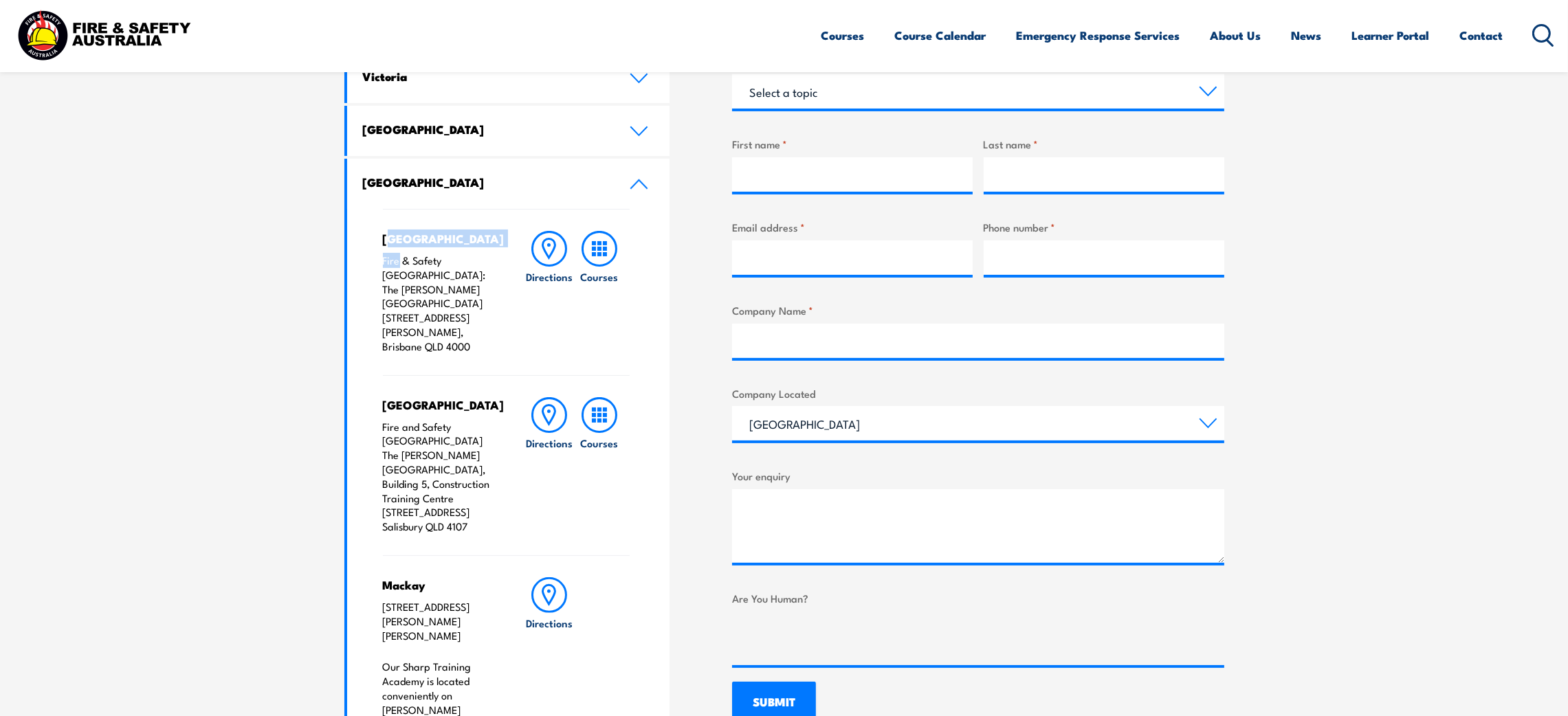
click at [399, 248] on div "Brisbane City Fire & Safety Australia: The George Williams Hotel 317-325 George…" at bounding box center [440, 292] width 115 height 123
click at [376, 235] on div "Brisbane City Fire & Safety Australia: The George Williams Hotel 317-325 George…" at bounding box center [509, 517] width 323 height 615
drag, startPoint x: 381, startPoint y: 235, endPoint x: 474, endPoint y: 315, distance: 122.7
click at [474, 315] on div "Brisbane City Fire & Safety Australia: The George Williams Hotel 317-325 George…" at bounding box center [509, 517] width 323 height 615
copy div "Brisbane City Fire & Safety Australia: The George Williams Hotel 317-325 George…"
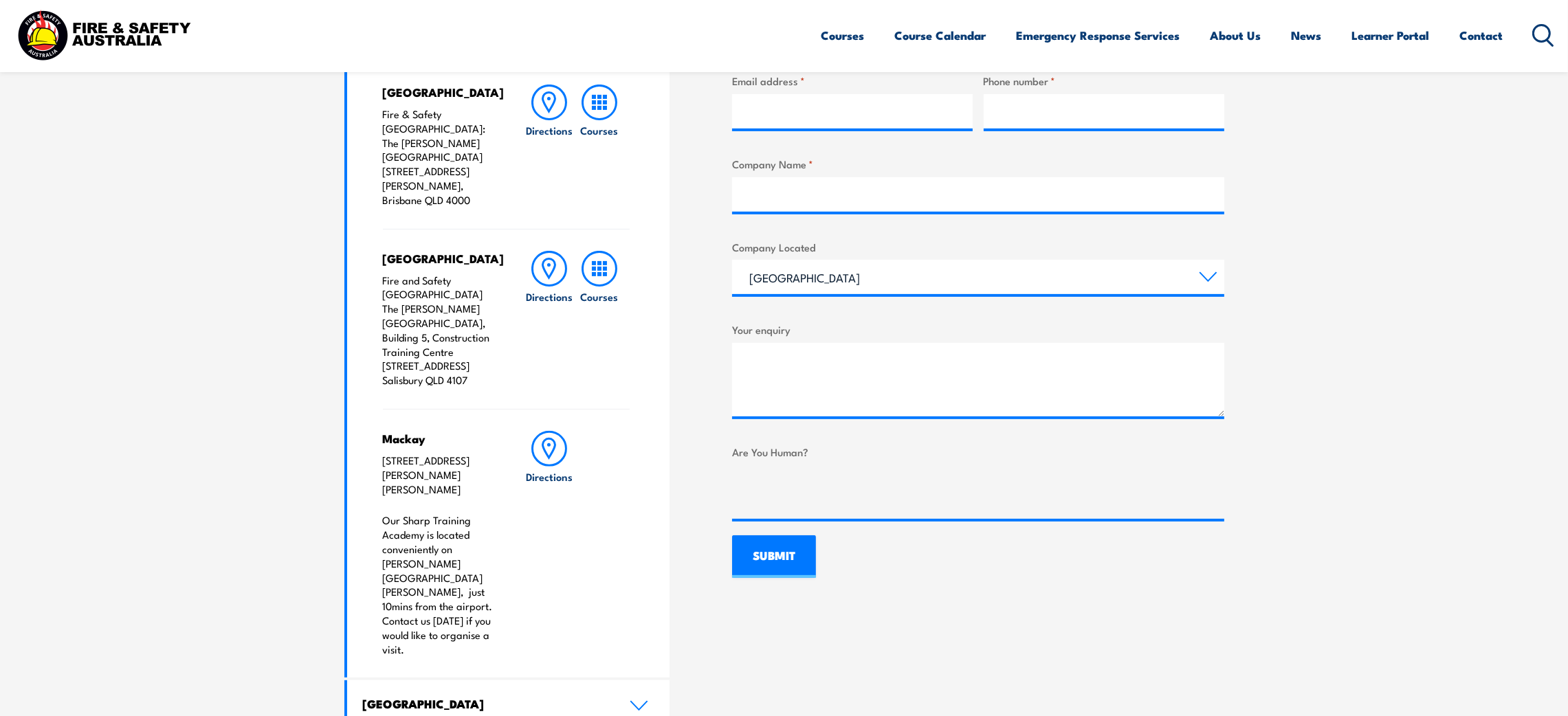
scroll to position [804, 0]
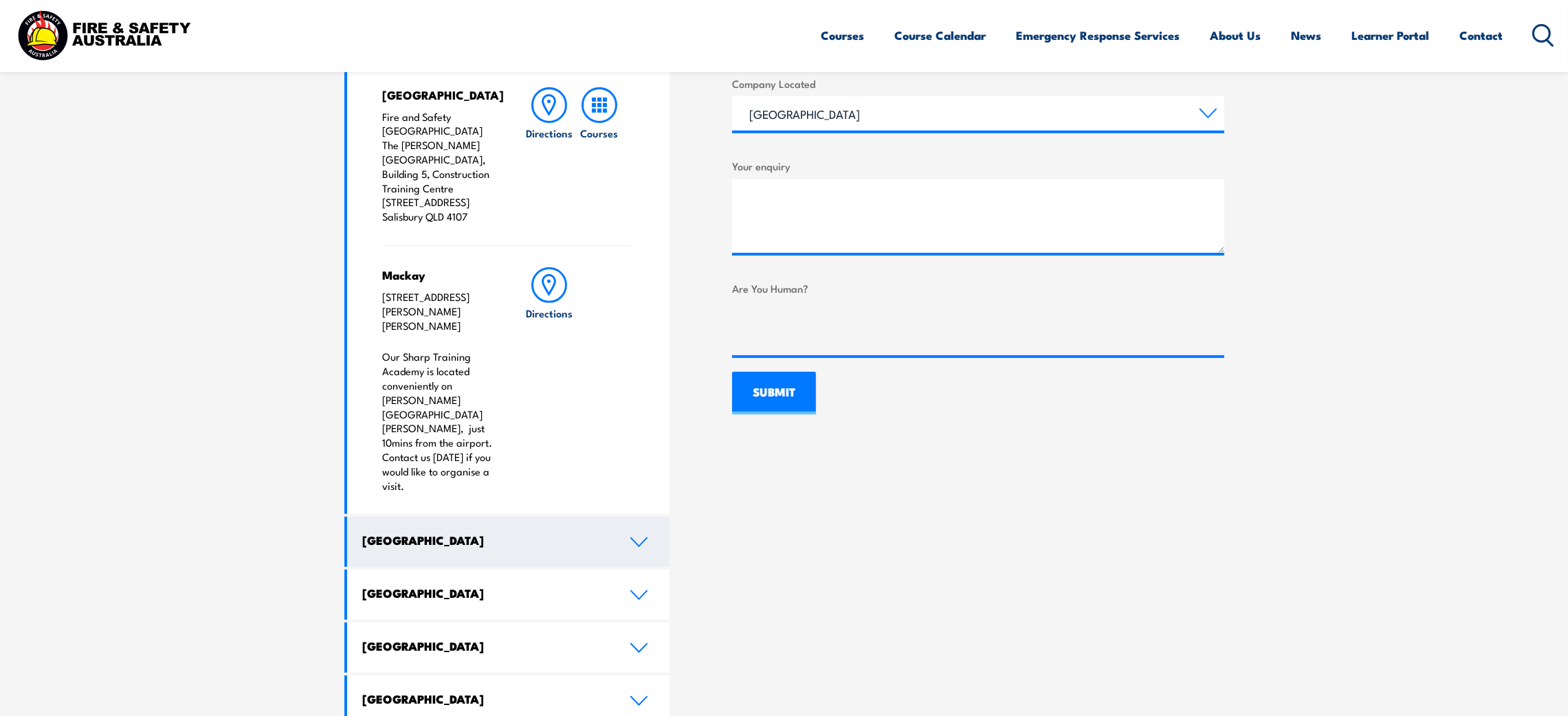
click at [637, 538] on icon at bounding box center [639, 541] width 16 height 8
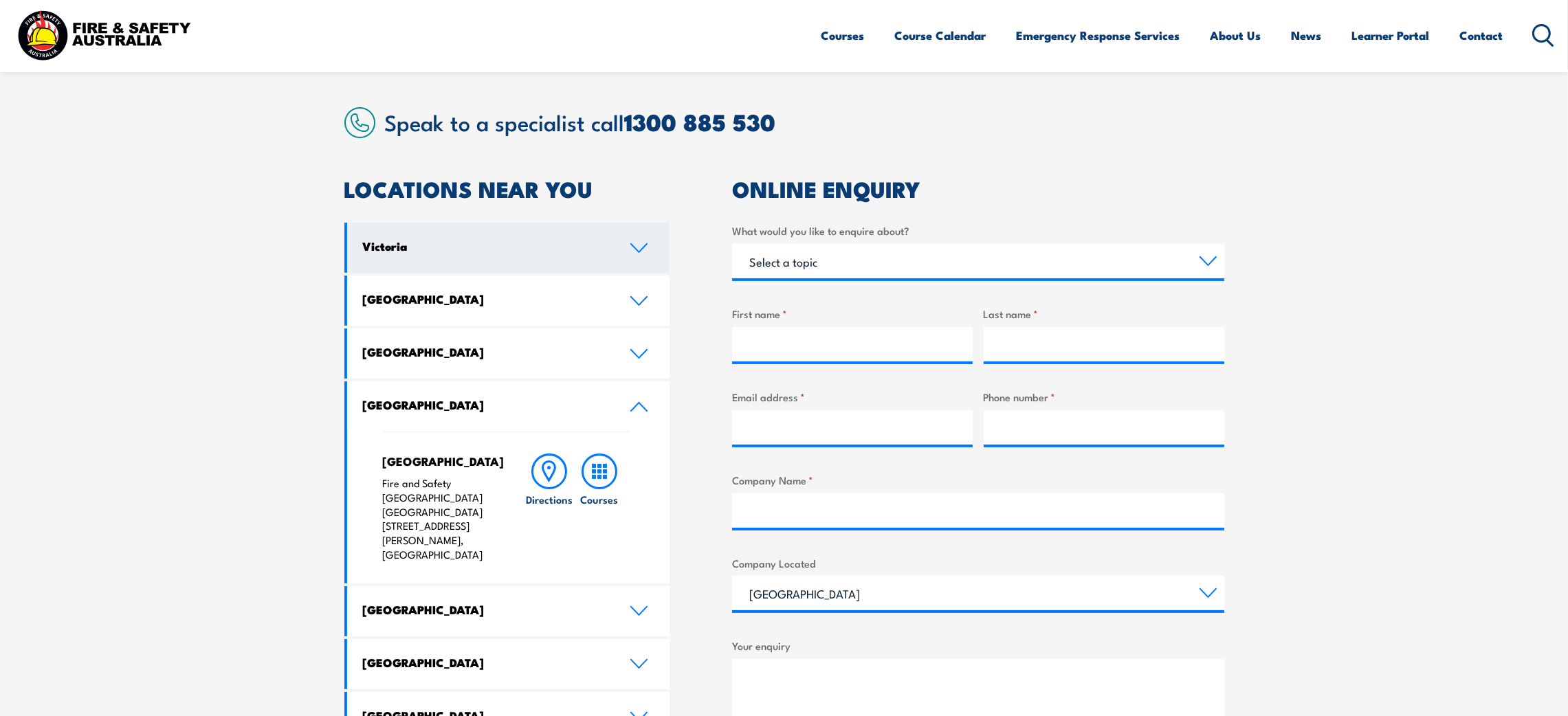
scroll to position [288, 0]
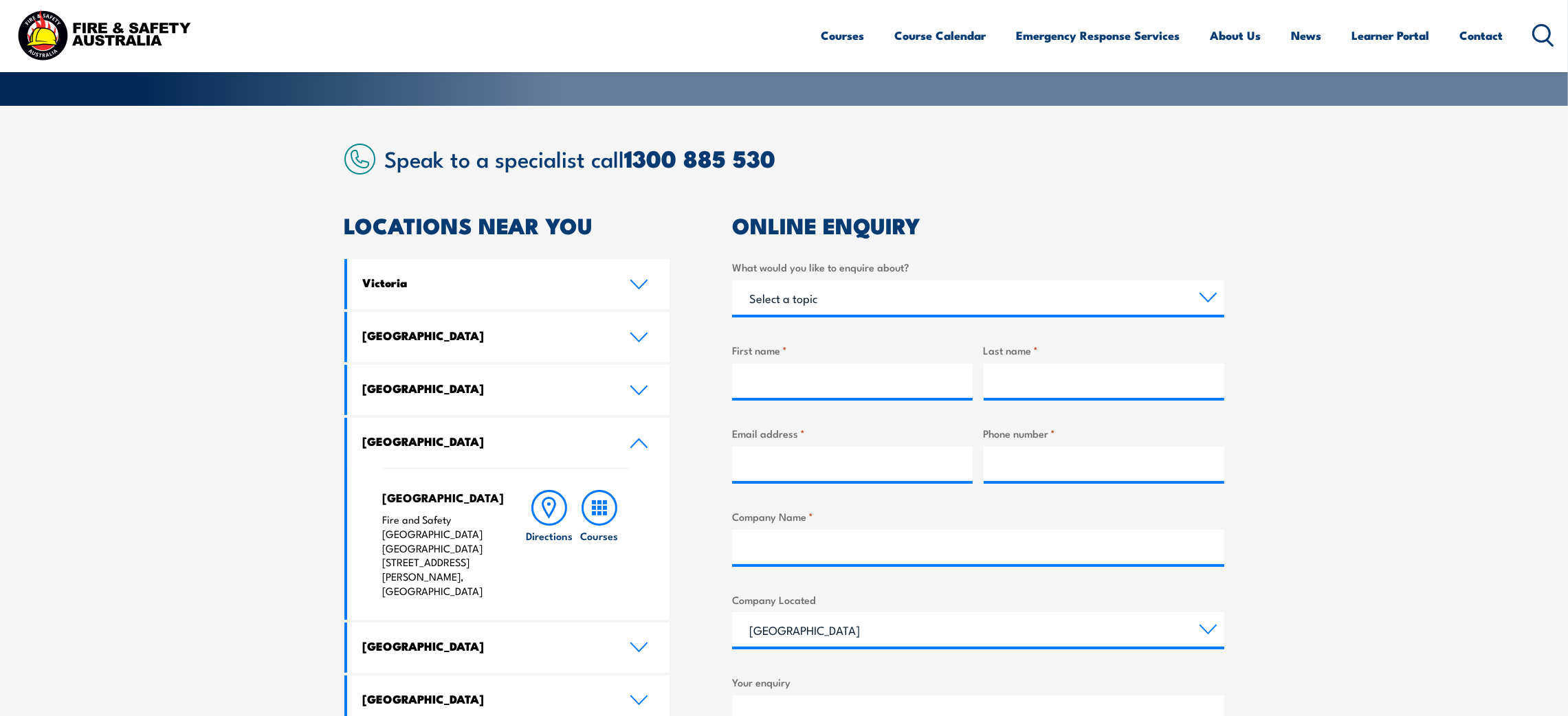
drag, startPoint x: 382, startPoint y: 495, endPoint x: 485, endPoint y: 563, distance: 123.4
click at [485, 563] on div "North Lake Fire and Safety Australia WHS Centre 128 Farrington Road, North Lake…" at bounding box center [440, 544] width 115 height 109
copy div "North Lake Fire and Safety Australia WHS Centre 128 Farrington Road, North Lake…"
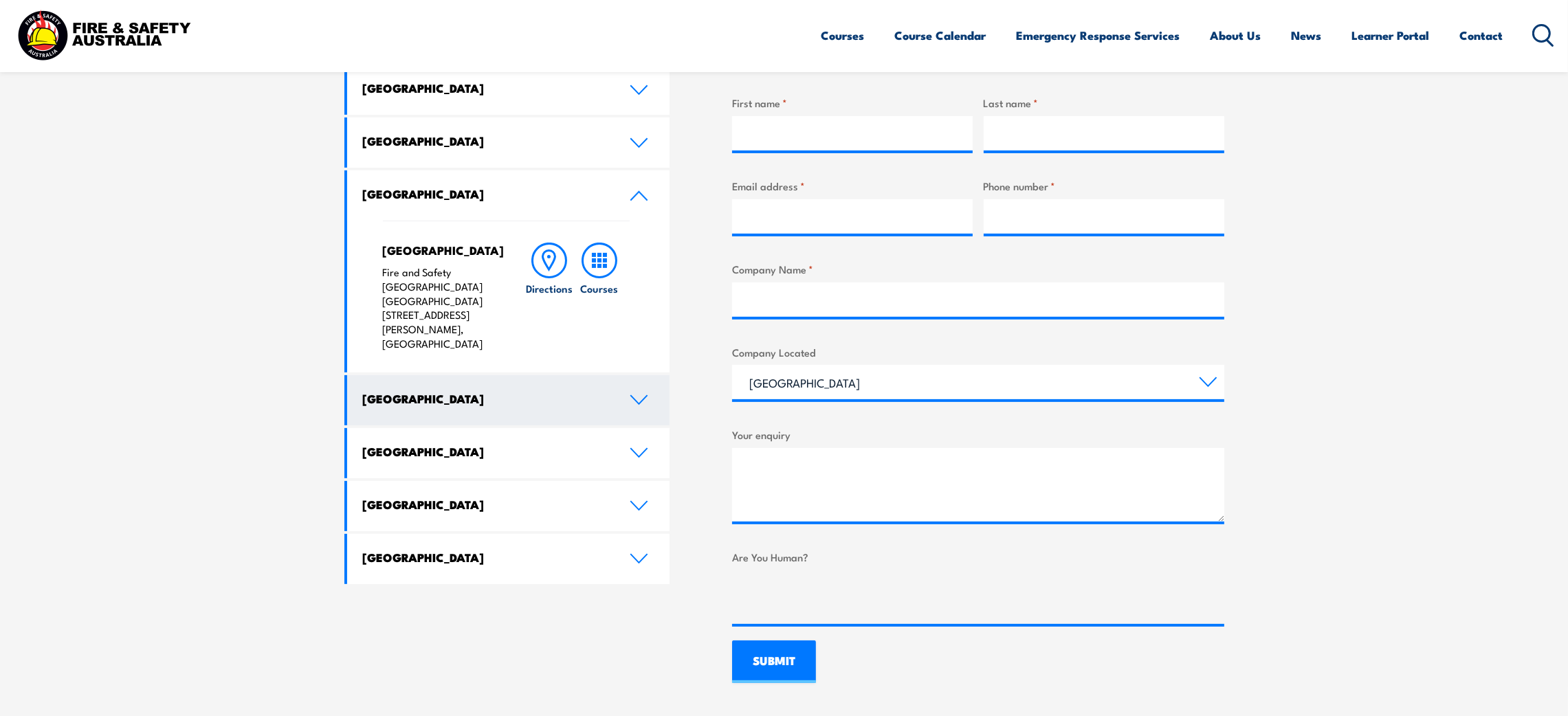
scroll to position [597, 0]
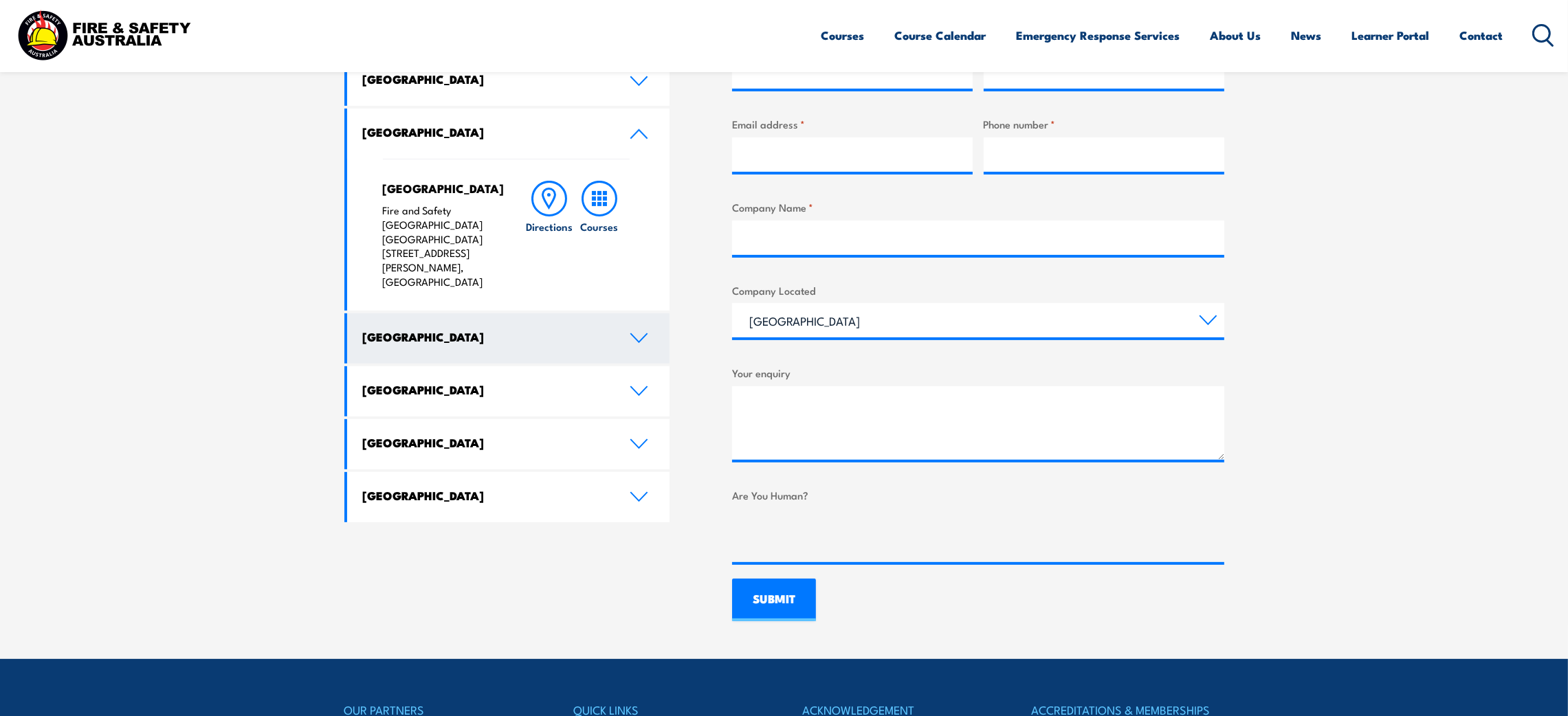
click at [632, 315] on link "[GEOGRAPHIC_DATA]" at bounding box center [509, 338] width 323 height 50
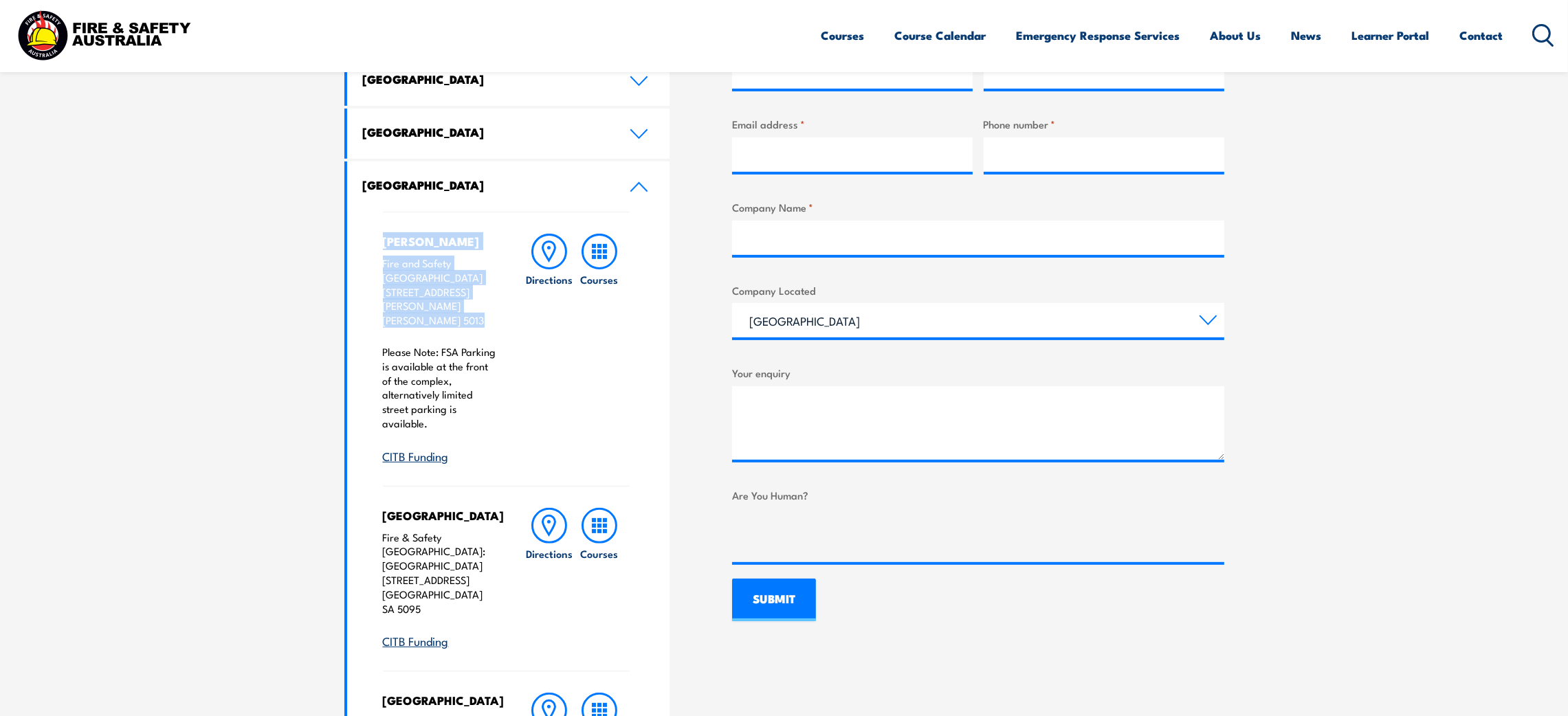
drag, startPoint x: 382, startPoint y: 234, endPoint x: 478, endPoint y: 296, distance: 114.3
click at [478, 296] on div "Wingfield Fire and Safety Australia Unit 3, 259 Hanson Road WINGFIELD SA 5013 P…" at bounding box center [440, 349] width 115 height 231
copy div "Wingfield Fire and Safety Australia Unit 3, 259 Hanson Road WINGFIELD SA 5013"
click at [383, 508] on h4 "Mawson Lakes" at bounding box center [440, 515] width 115 height 15
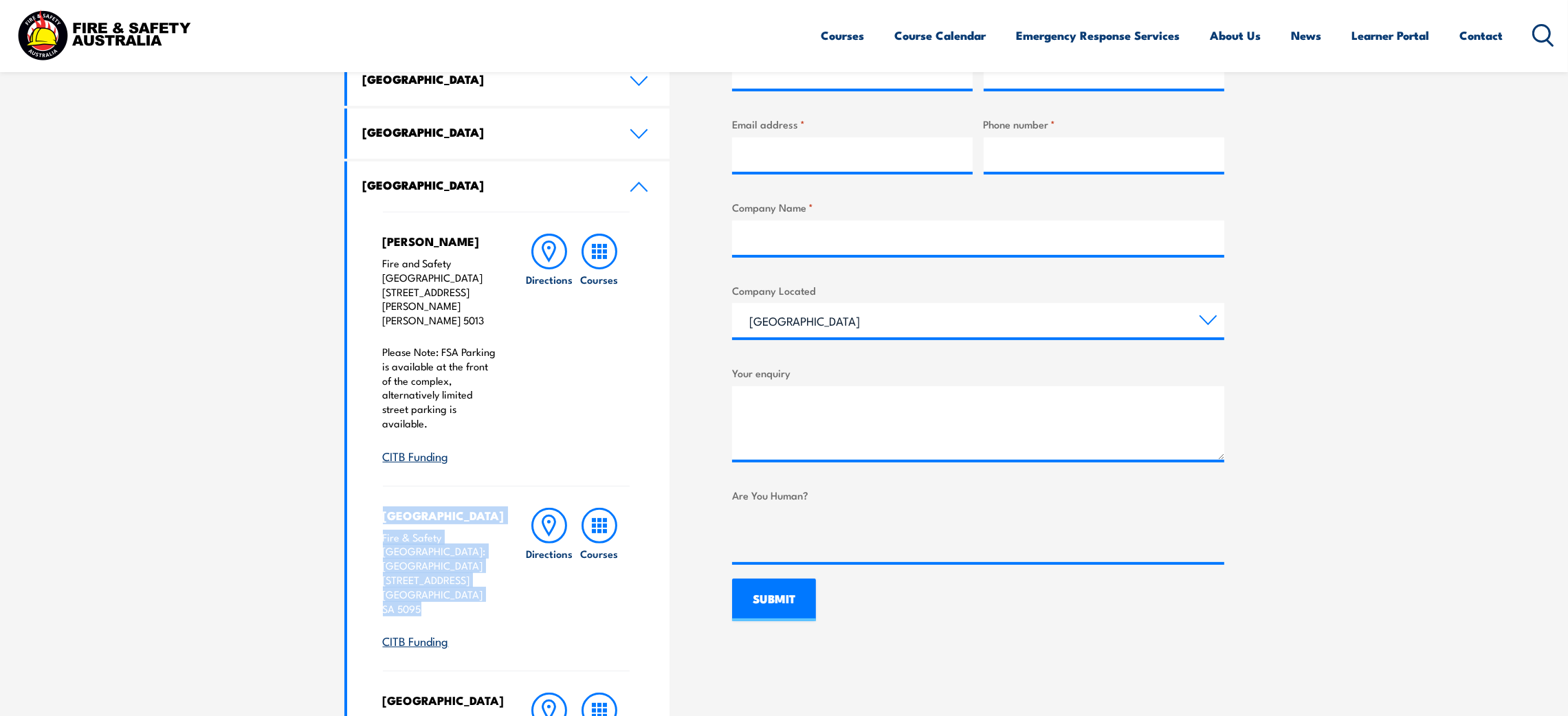
drag, startPoint x: 382, startPoint y: 487, endPoint x: 489, endPoint y: 560, distance: 129.5
click at [490, 560] on div "Mawson Lakes Fire & Safety Australia: Mawson Lakes Hotel & Function Centre 10 M…" at bounding box center [440, 579] width 115 height 142
copy div "Mawson Lakes Fire & Safety Australia: Mawson Lakes Hotel & Function Centre 10 M…"
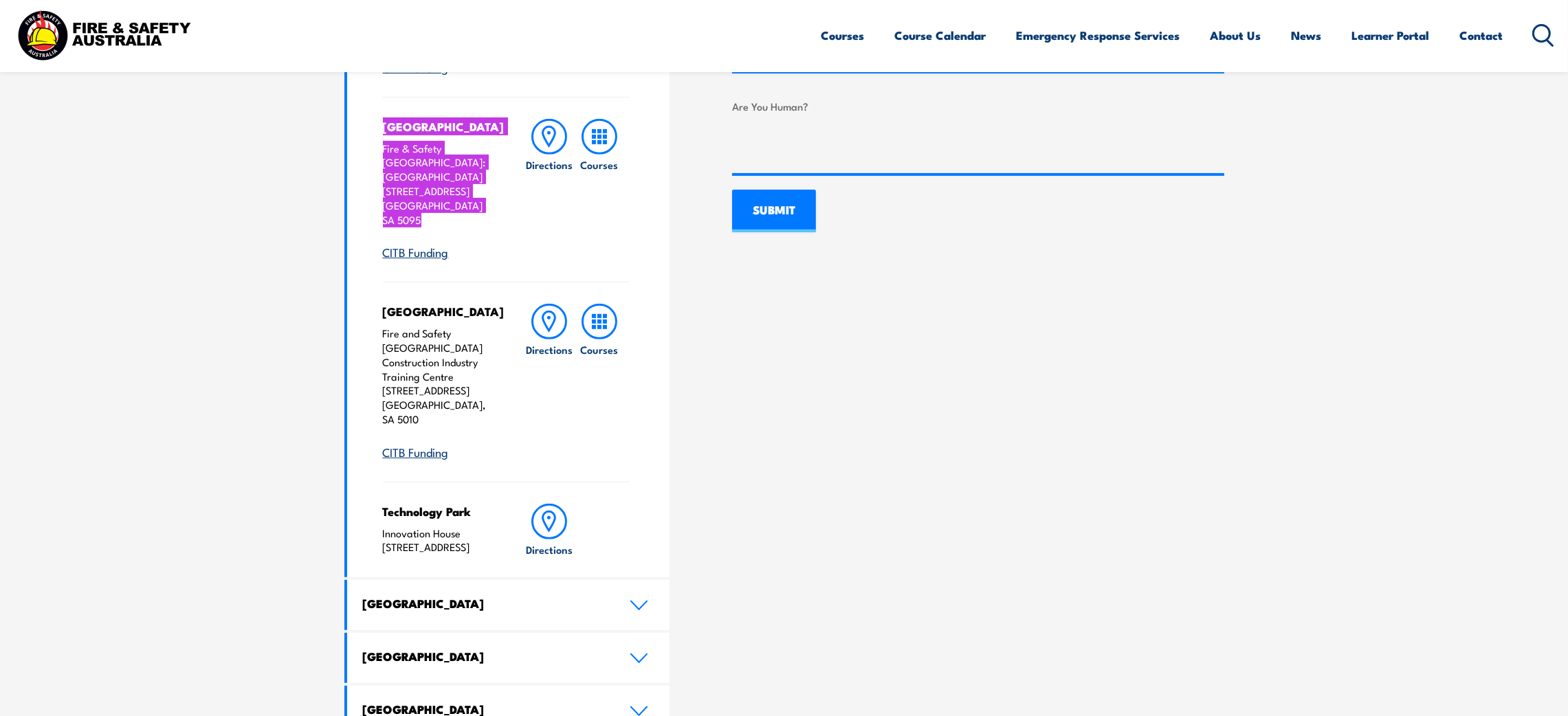
scroll to position [1010, 0]
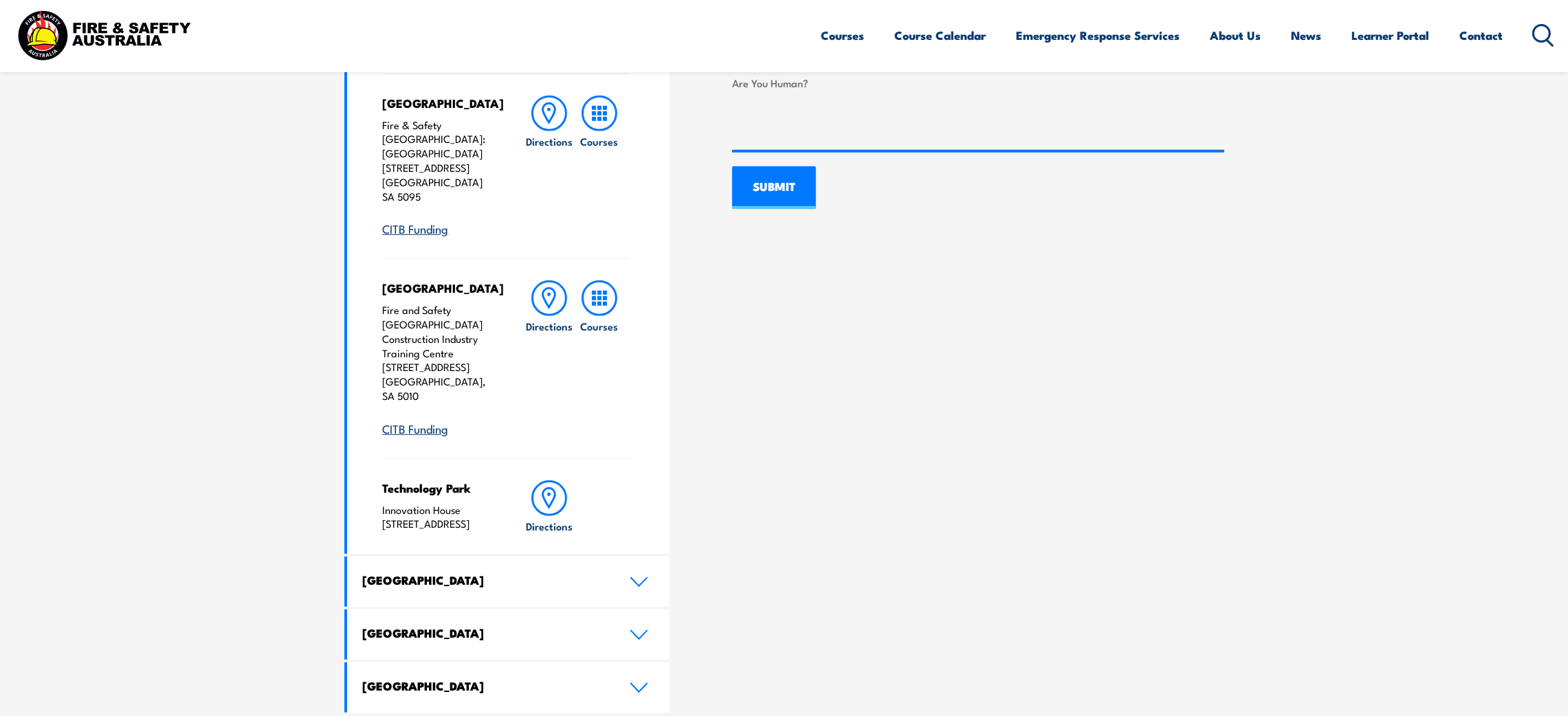
click at [388, 281] on h4 "[GEOGRAPHIC_DATA]" at bounding box center [440, 288] width 115 height 15
drag, startPoint x: 382, startPoint y: 245, endPoint x: 491, endPoint y: 329, distance: 137.6
click at [491, 329] on div "Regency Park Fire and Safety Australia Construction Industry Training Centre 49…" at bounding box center [440, 358] width 115 height 156
drag, startPoint x: 383, startPoint y: 410, endPoint x: 448, endPoint y: 481, distance: 96.3
click at [448, 481] on div "Technology Park Innovation House 50 Mawson Lakes Boulevard MAWSON LAKES, SA 5095" at bounding box center [440, 506] width 115 height 53
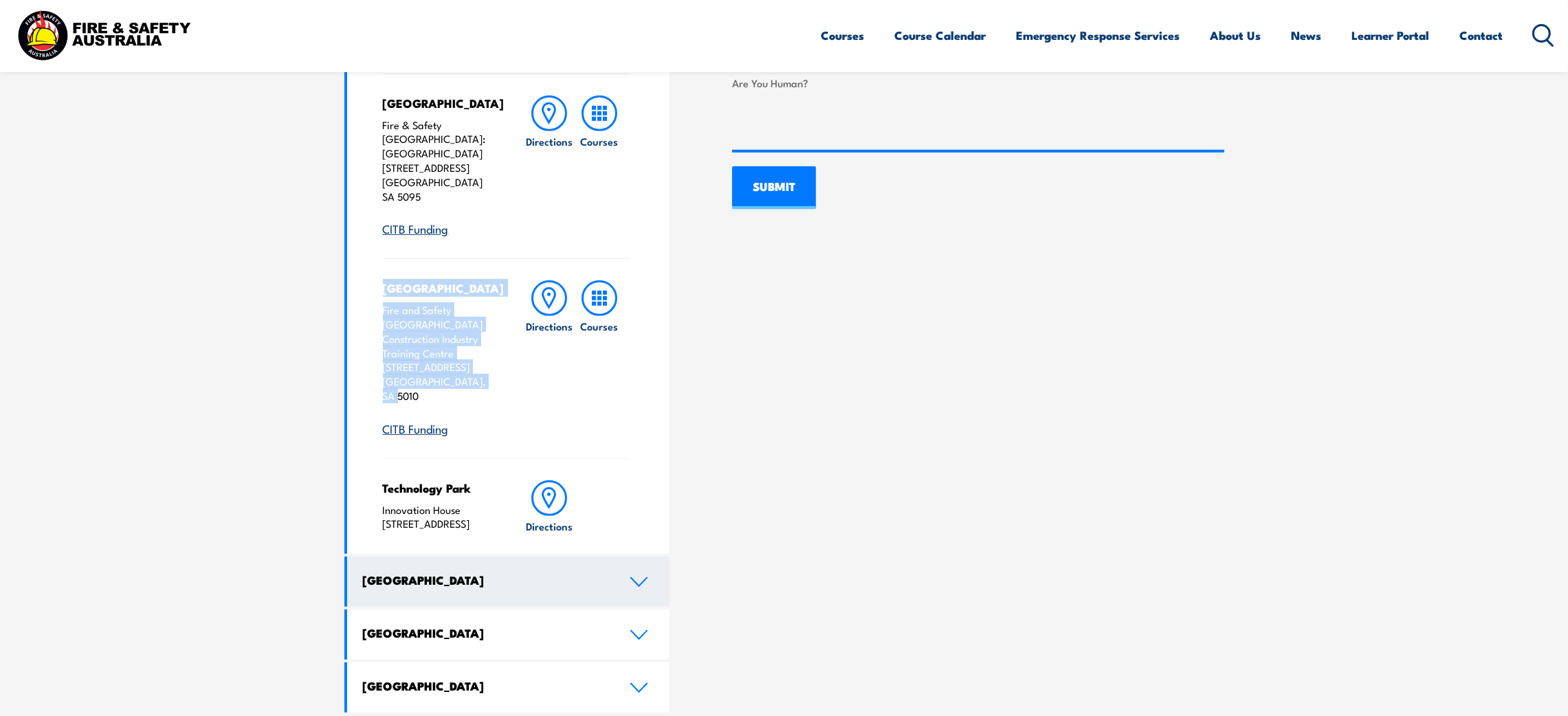
click at [651, 557] on link "[GEOGRAPHIC_DATA]" at bounding box center [509, 582] width 323 height 50
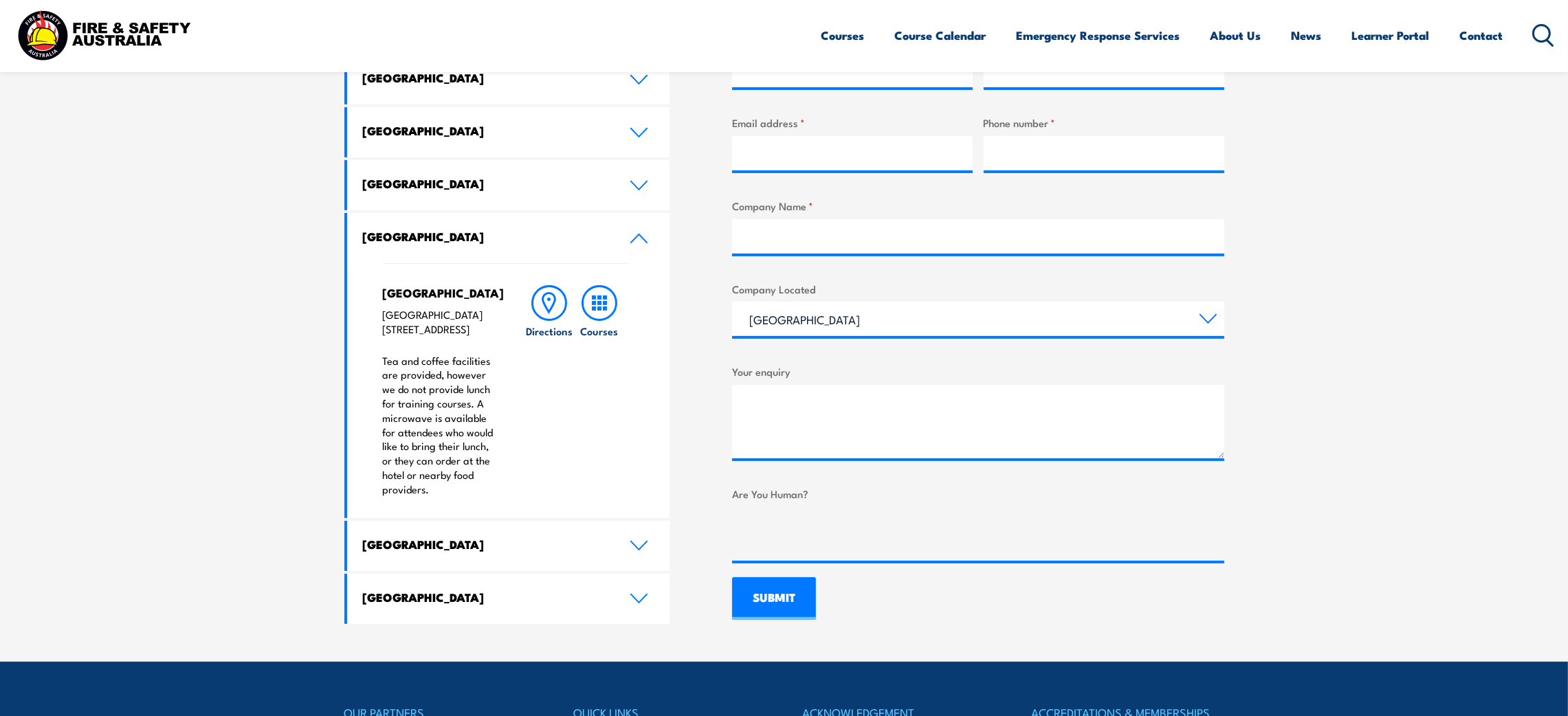
scroll to position [597, 0]
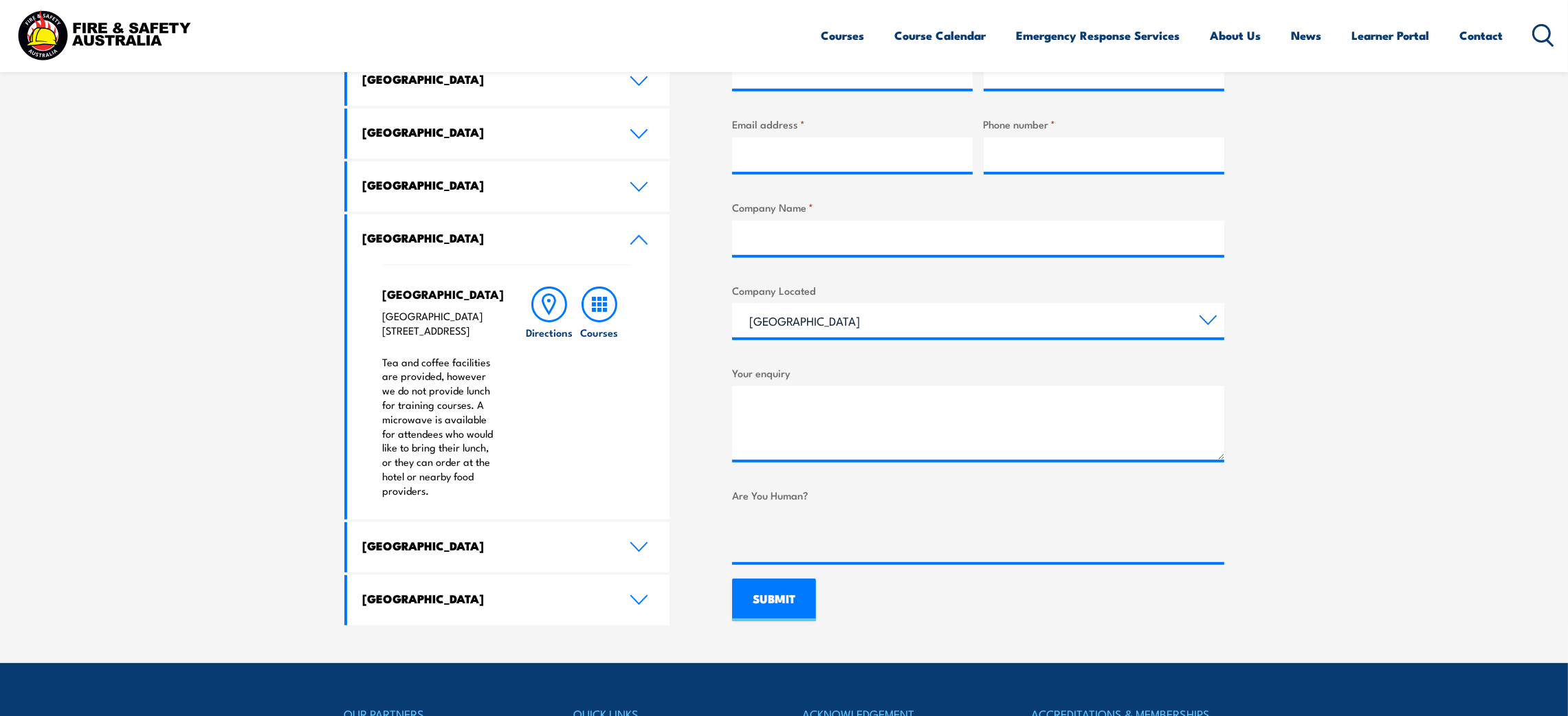
drag, startPoint x: 385, startPoint y: 294, endPoint x: 504, endPoint y: 362, distance: 137.1
click at [504, 362] on div "Canberra Garden City Hotel Canberra 55 Jerrabomberra Ave, Narrabundah, ACT, 260…" at bounding box center [507, 392] width 248 height 255
click at [644, 551] on icon at bounding box center [639, 546] width 16 height 8
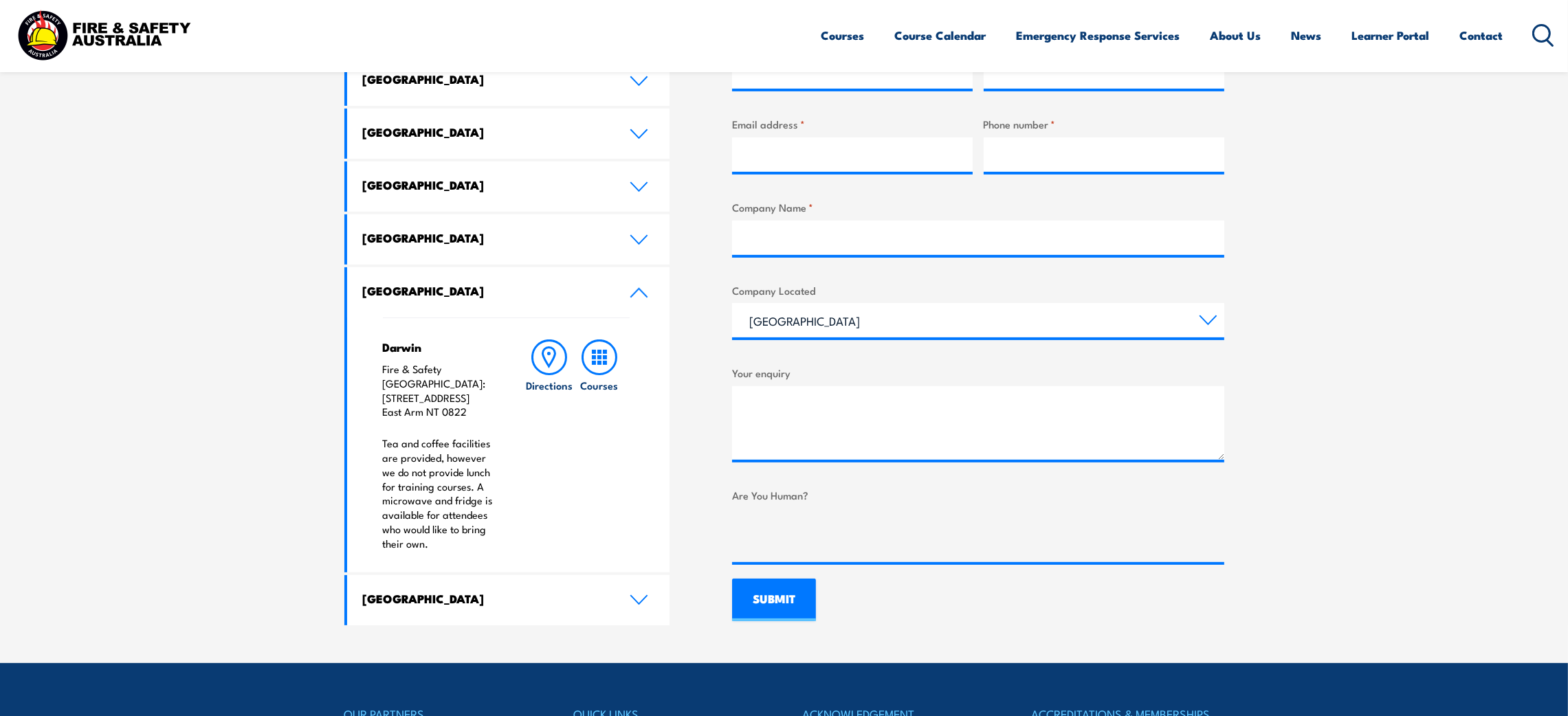
drag, startPoint x: 382, startPoint y: 343, endPoint x: 471, endPoint y: 399, distance: 105.2
click at [471, 399] on div "Darwin Fire & Safety Australia: 11 Nebo Road East Arm NT 0822 Tea and coffee fa…" at bounding box center [440, 446] width 115 height 212
click at [471, 591] on h4 "[GEOGRAPHIC_DATA]" at bounding box center [486, 598] width 246 height 15
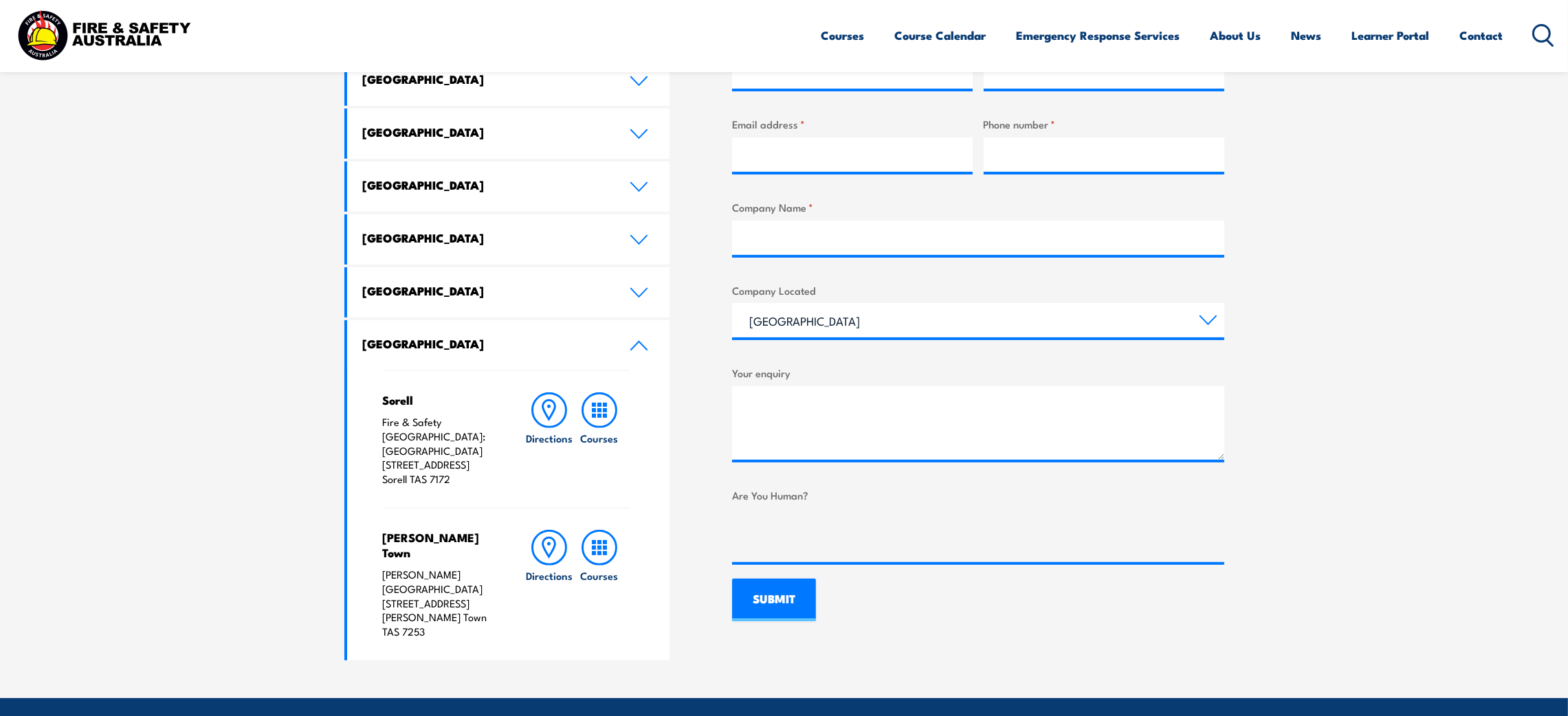
click at [387, 403] on h4 "Sorell" at bounding box center [440, 400] width 115 height 15
drag, startPoint x: 379, startPoint y: 401, endPoint x: 463, endPoint y: 476, distance: 112.6
click at [463, 476] on div "Sorell Fire & Safety Australia: South East Trade Training Centre 10 Forcett Str…" at bounding box center [509, 515] width 323 height 290
drag, startPoint x: 382, startPoint y: 535, endPoint x: 489, endPoint y: 601, distance: 125.7
click at [489, 601] on div "George Town George Town Trade Training Centre 162 Franklin Street George Town T…" at bounding box center [440, 584] width 115 height 110
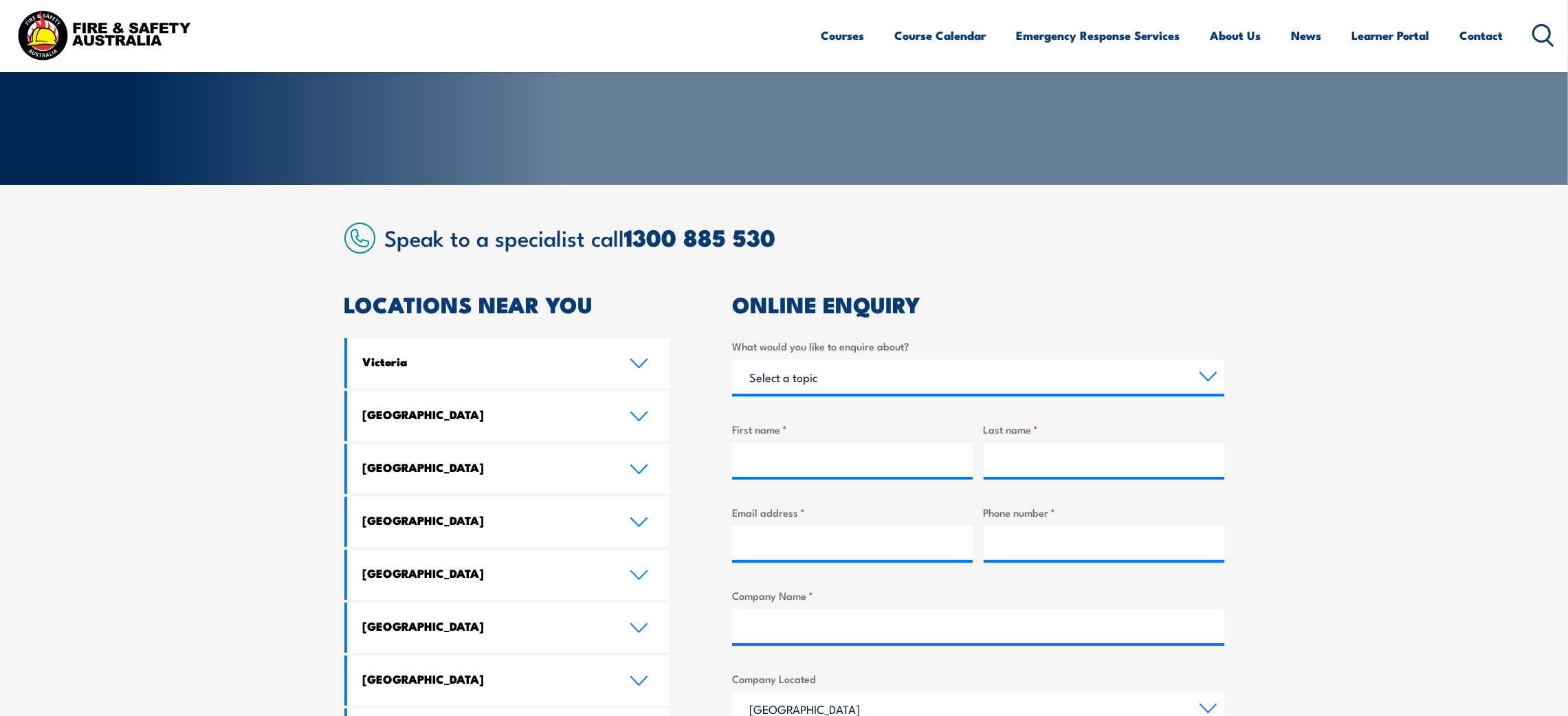
scroll to position [0, 0]
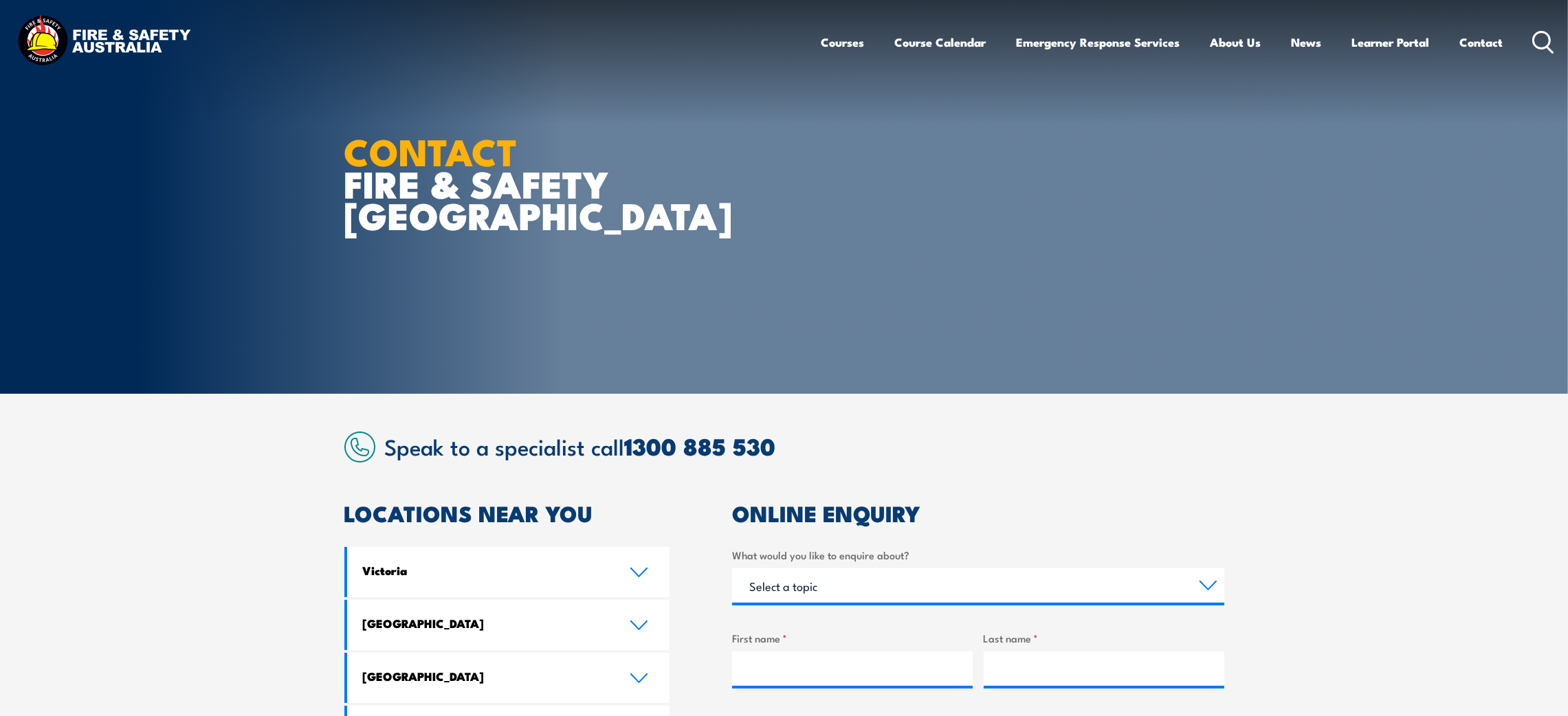
click at [77, 36] on img at bounding box center [104, 42] width 180 height 59
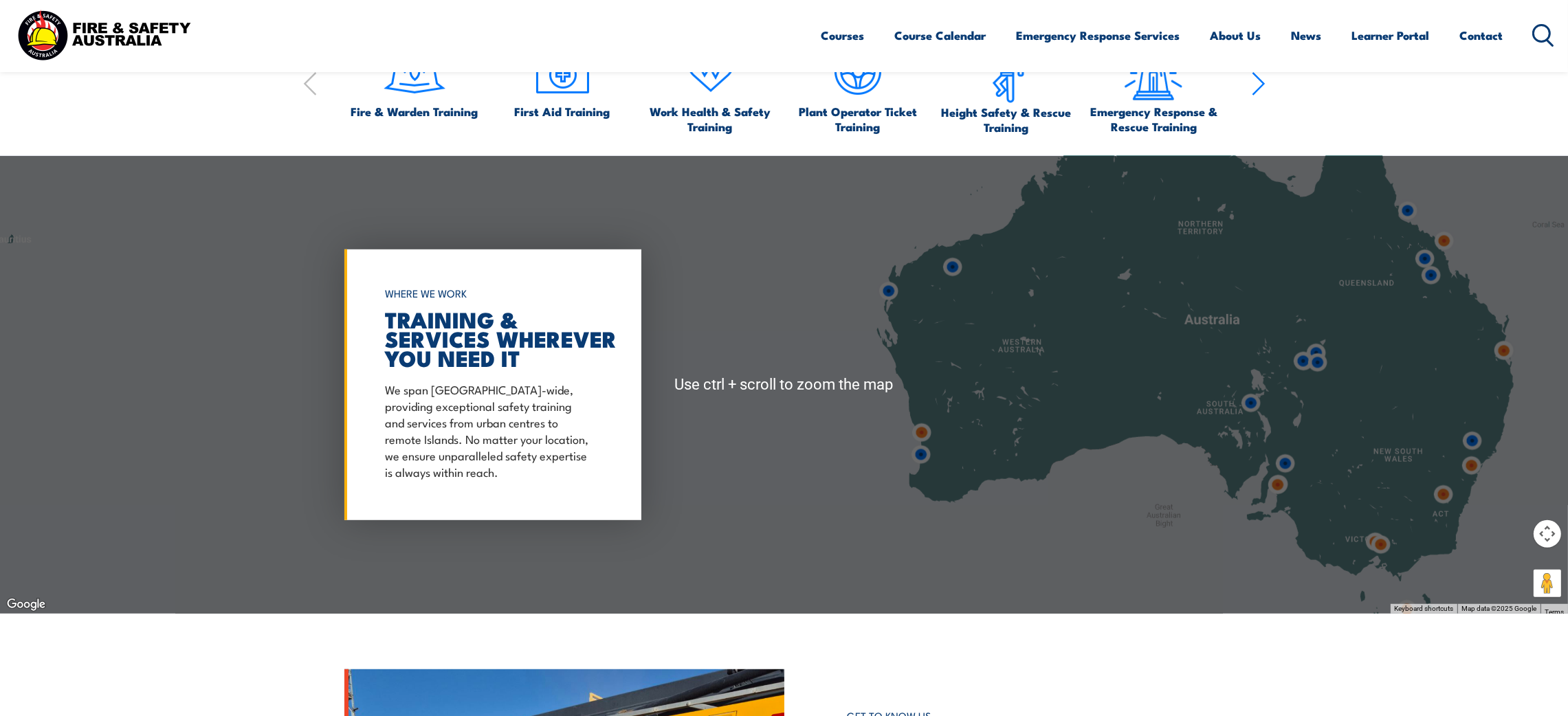
scroll to position [1133, 0]
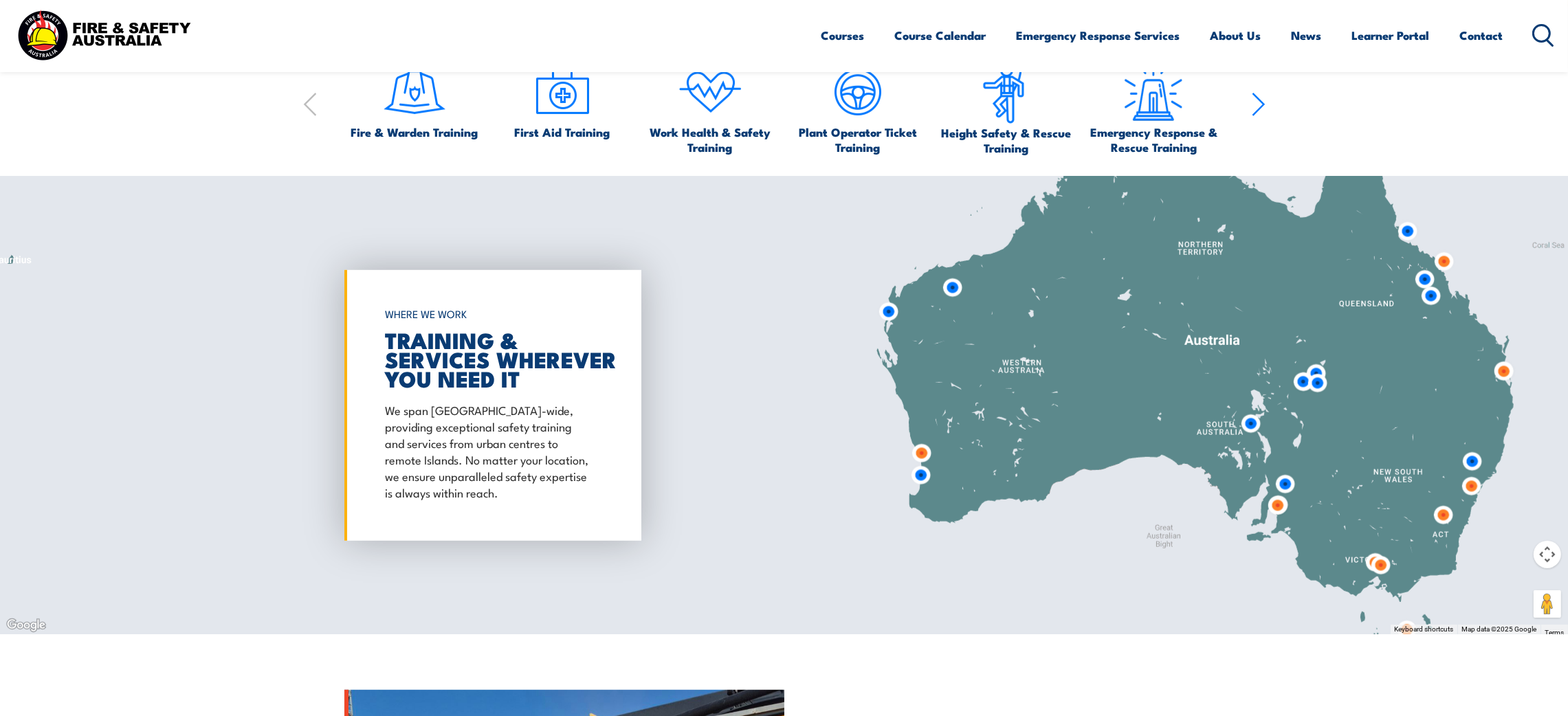
click at [1550, 558] on button "Map camera controls" at bounding box center [1548, 555] width 28 height 28
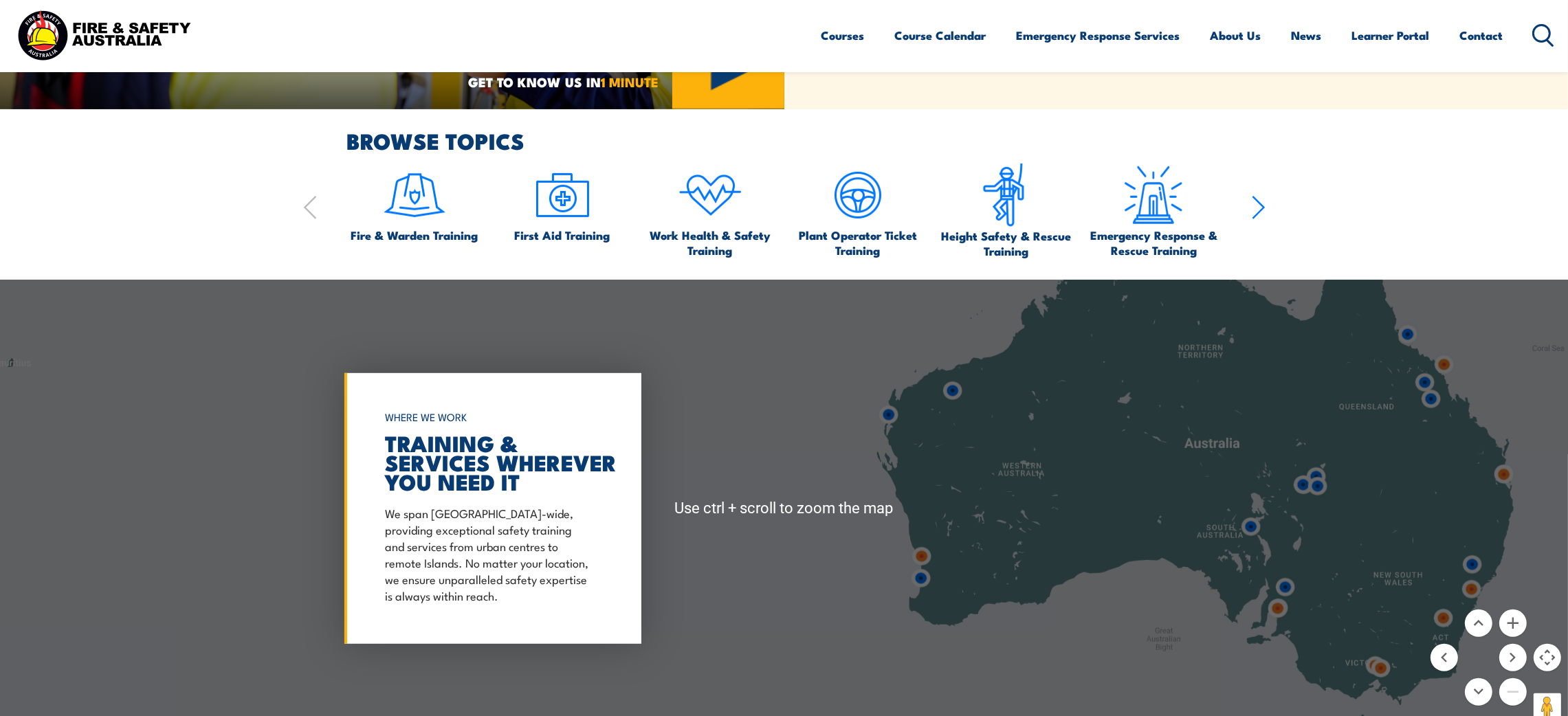
scroll to position [1236, 0]
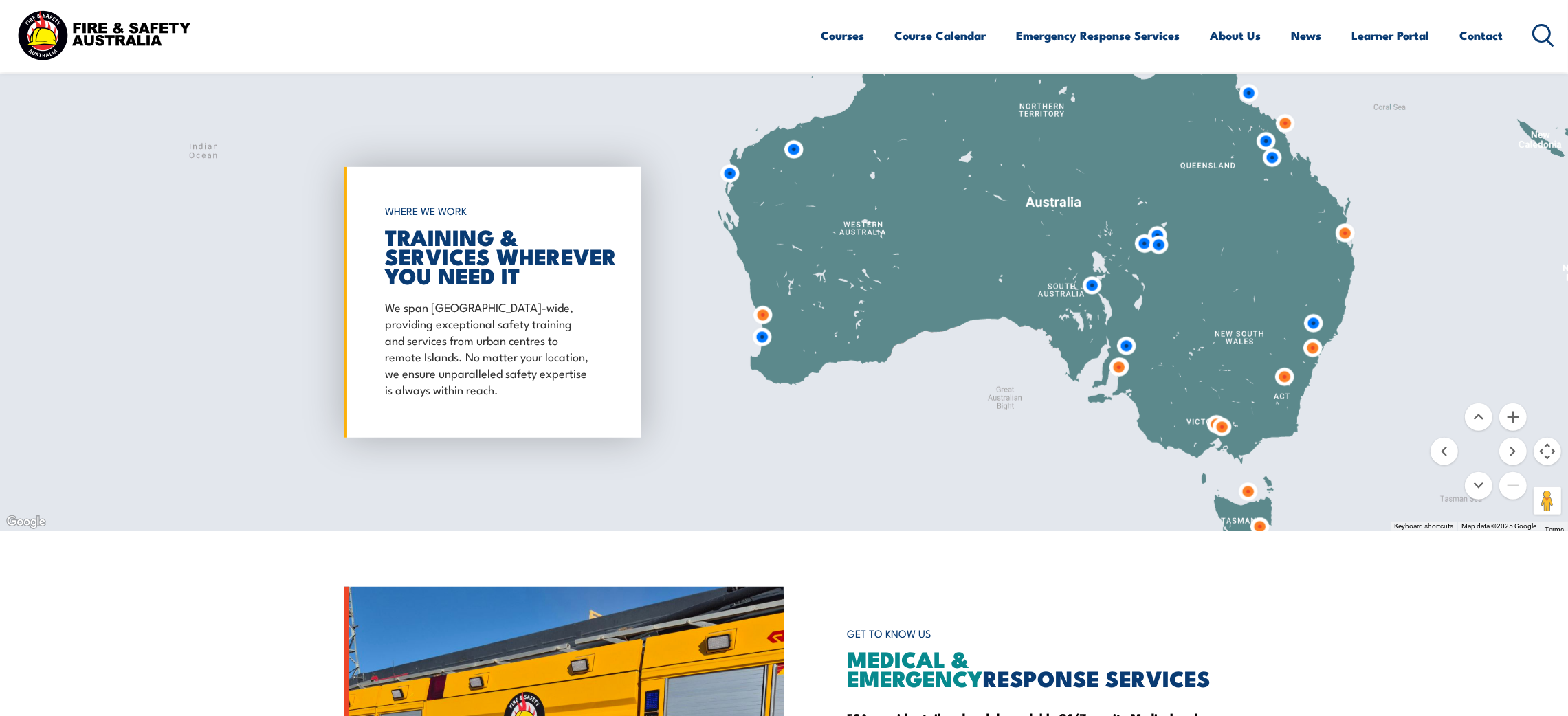
drag, startPoint x: 1077, startPoint y: 386, endPoint x: 918, endPoint y: 352, distance: 162.6
click at [918, 352] on div at bounding box center [784, 302] width 1568 height 457
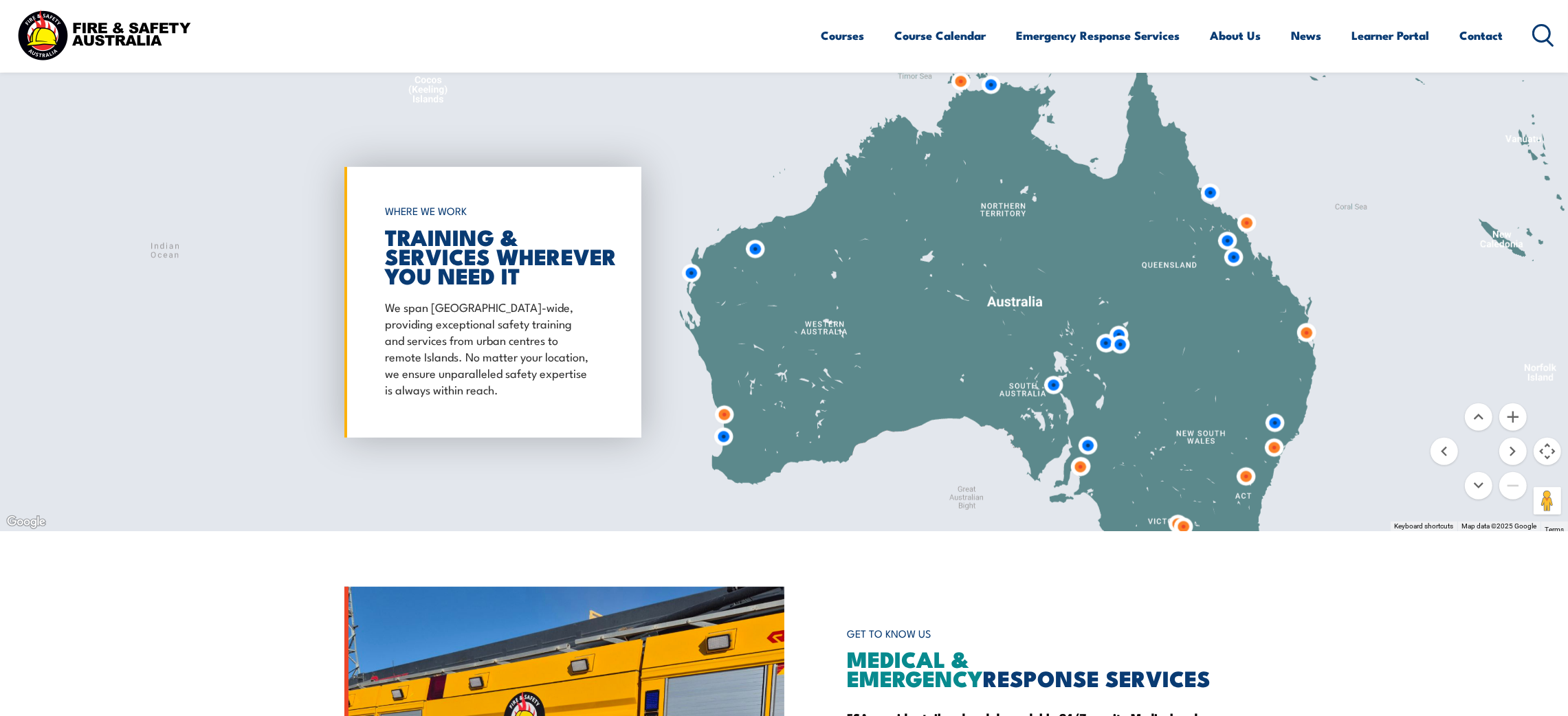
drag, startPoint x: 973, startPoint y: 264, endPoint x: 936, endPoint y: 367, distance: 109.4
click at [936, 367] on div at bounding box center [784, 302] width 1568 height 457
click at [760, 249] on img at bounding box center [755, 249] width 26 height 26
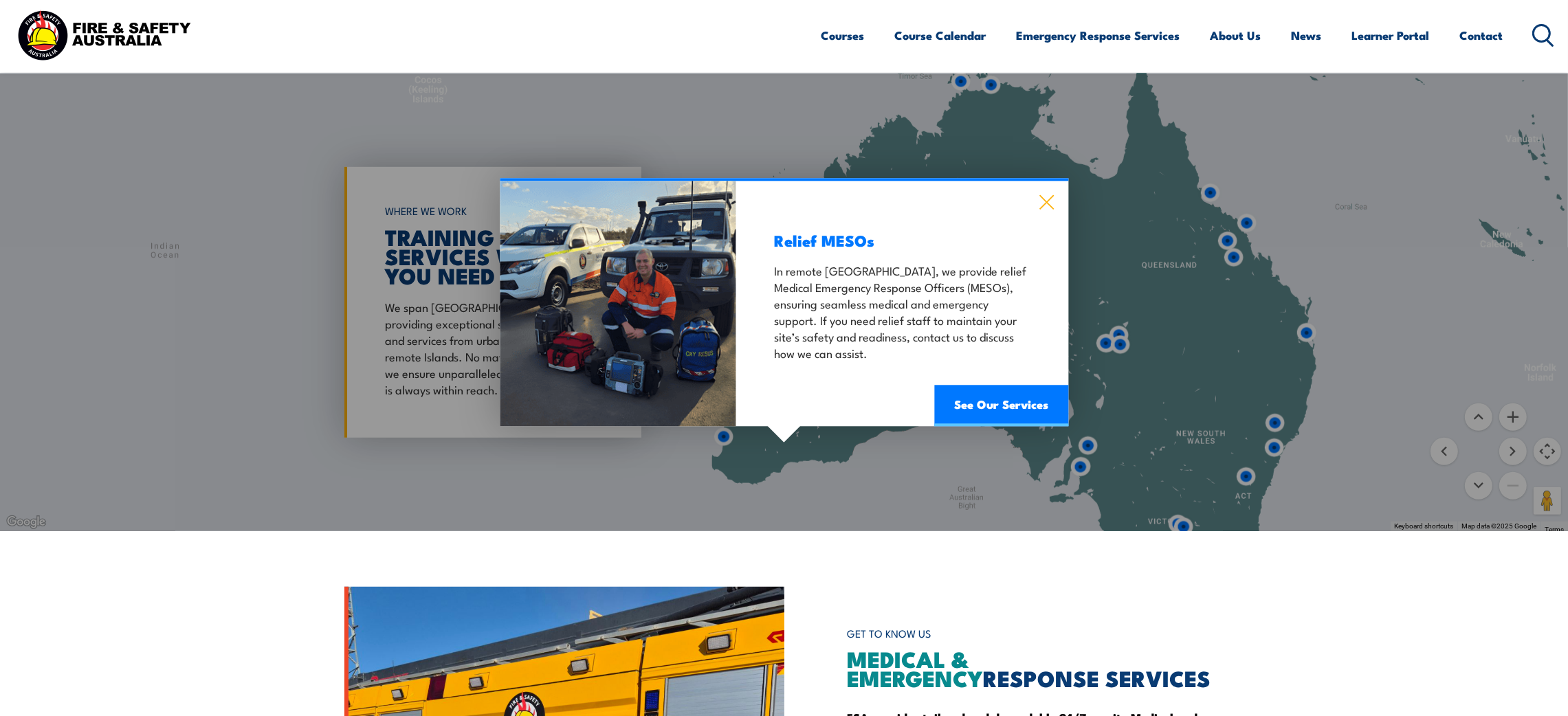
click at [1042, 196] on icon at bounding box center [1047, 202] width 16 height 15
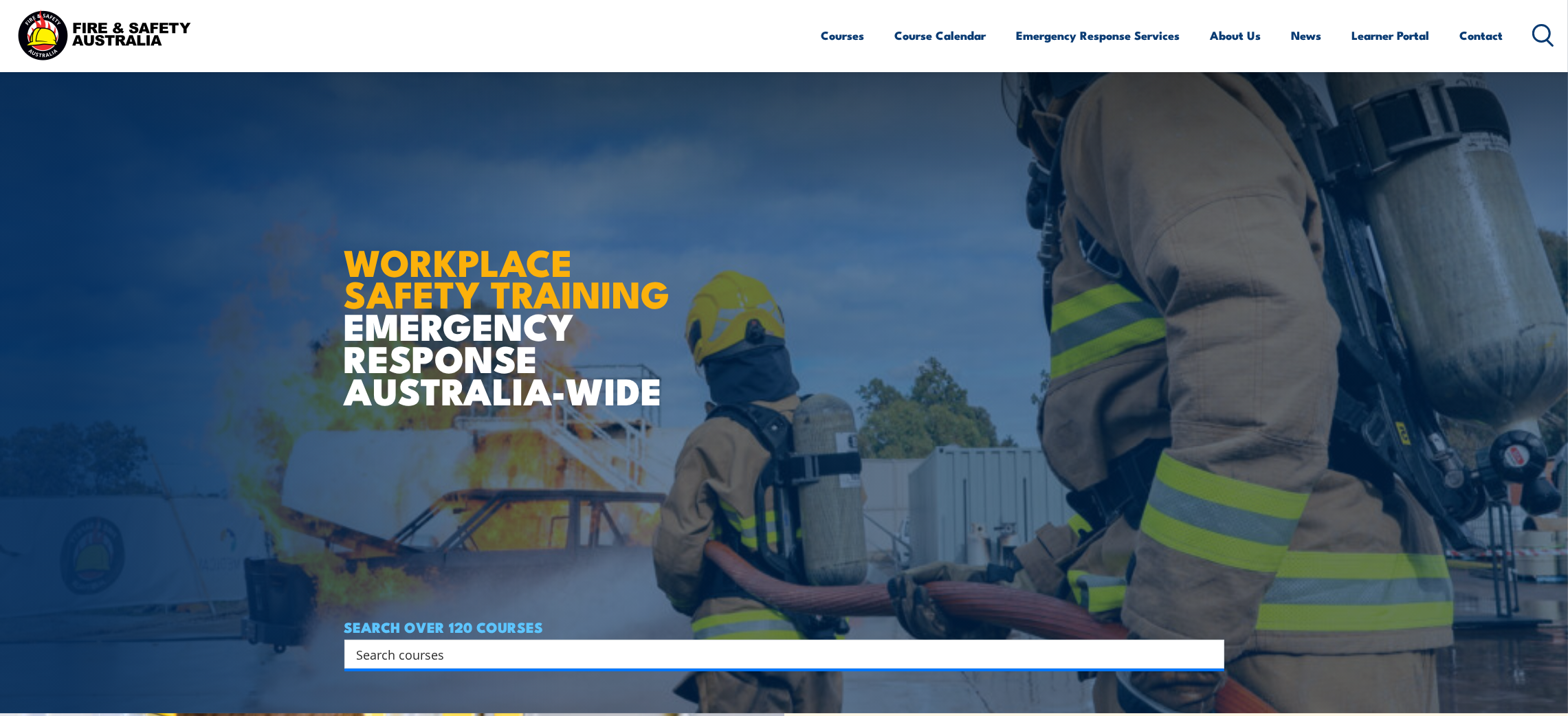
scroll to position [0, 0]
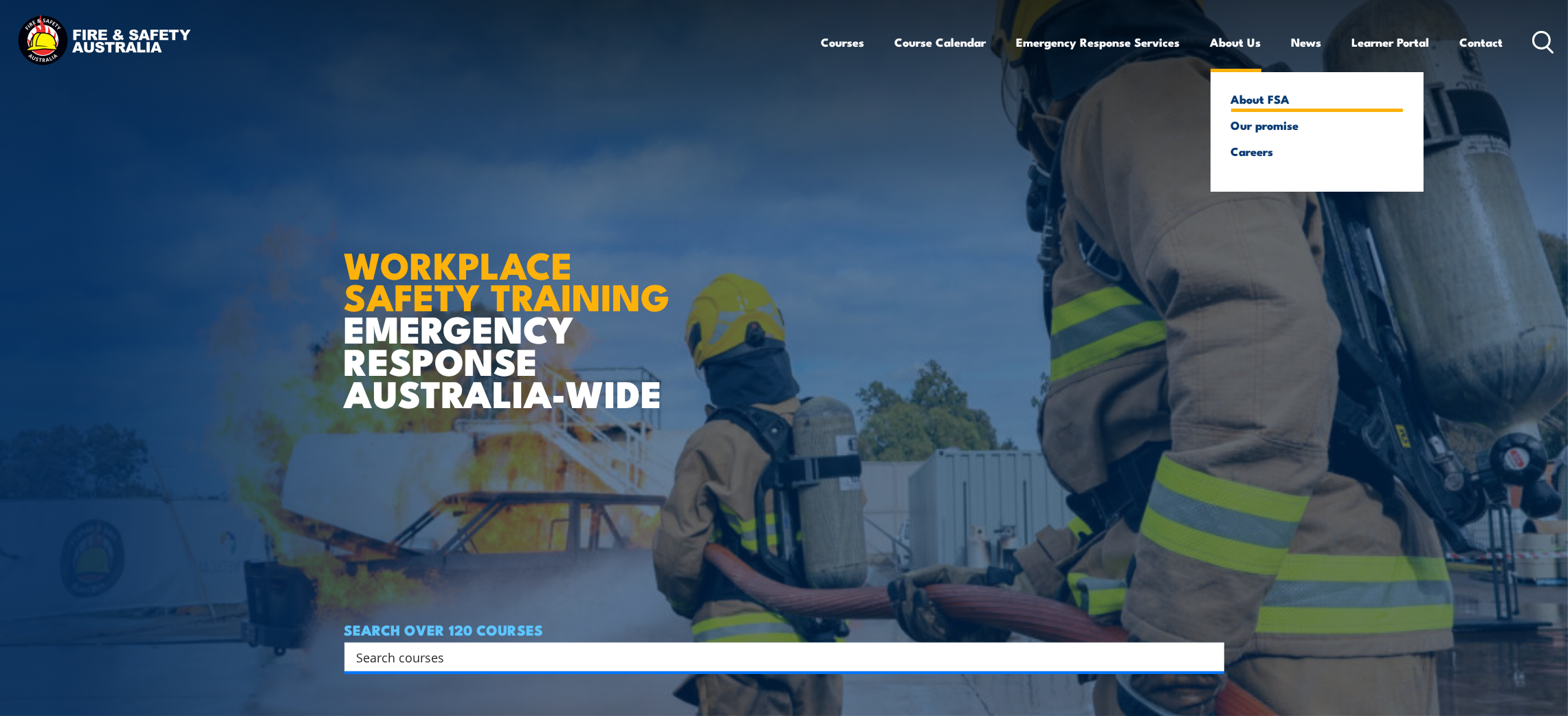
click at [1255, 102] on link "About FSA" at bounding box center [1317, 99] width 172 height 12
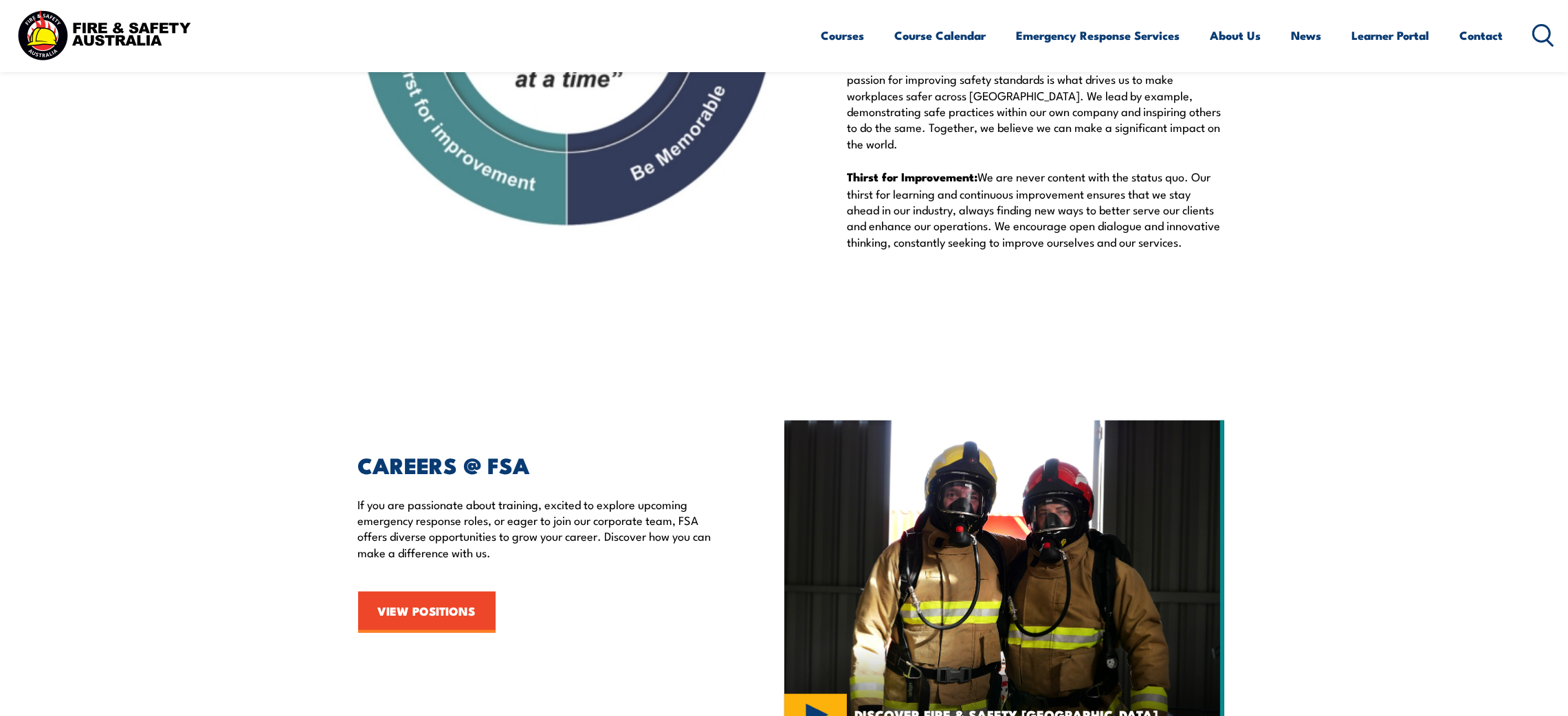
scroll to position [1443, 0]
